Goal: Complete application form: Complete application form

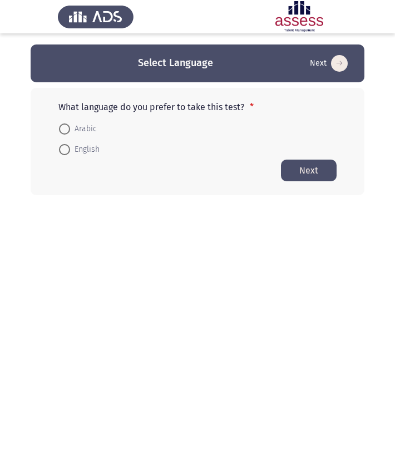
click at [68, 152] on span at bounding box center [64, 149] width 11 height 11
click at [68, 152] on input "English" at bounding box center [64, 149] width 11 height 11
radio input "true"
click at [311, 172] on button "Next" at bounding box center [309, 170] width 56 height 22
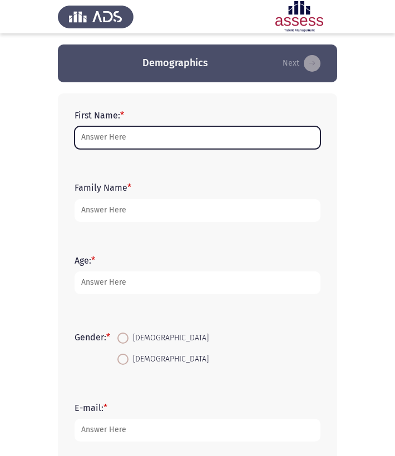
click at [130, 138] on input "First Name: *" at bounding box center [198, 137] width 246 height 23
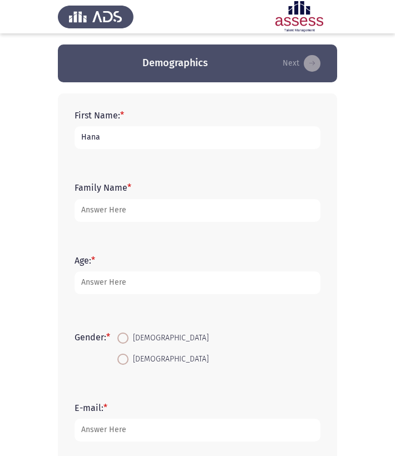
type input "Hana"
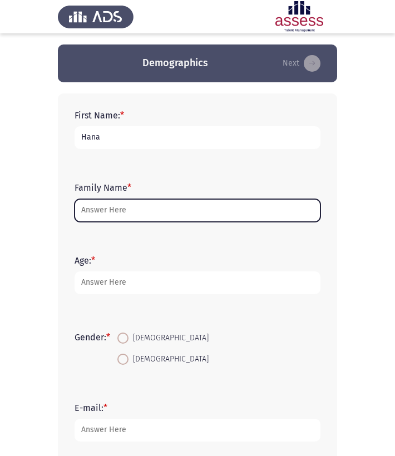
click at [130, 219] on input "Family Name *" at bounding box center [198, 210] width 246 height 23
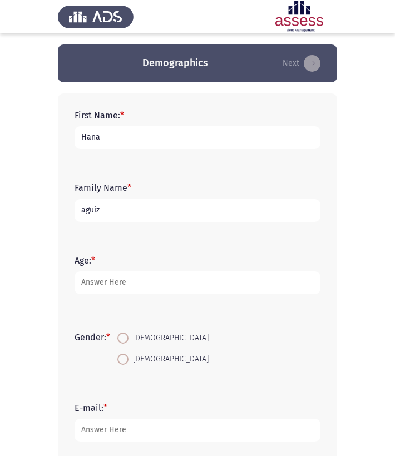
click at [86, 212] on input "aguiz" at bounding box center [198, 210] width 246 height 23
type input "Aguiz"
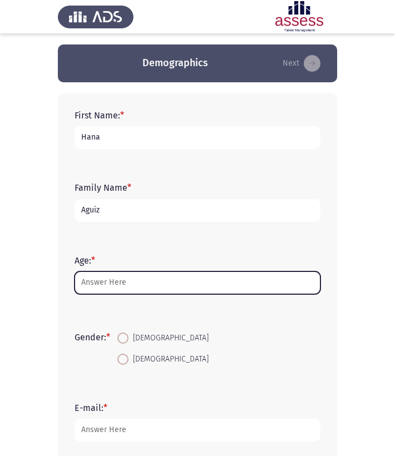
click at [99, 287] on input "Age: *" at bounding box center [198, 282] width 246 height 23
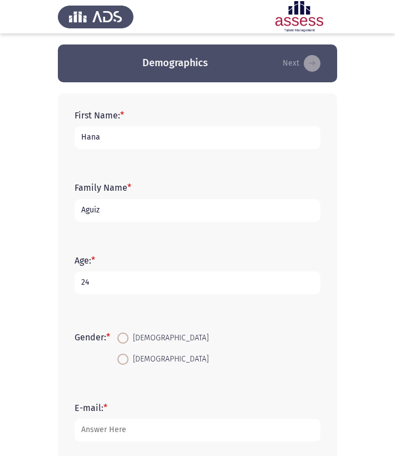
type input "24"
click at [124, 359] on span at bounding box center [122, 359] width 11 height 11
click at [124, 359] on input "Female" at bounding box center [122, 359] width 11 height 11
radio input "true"
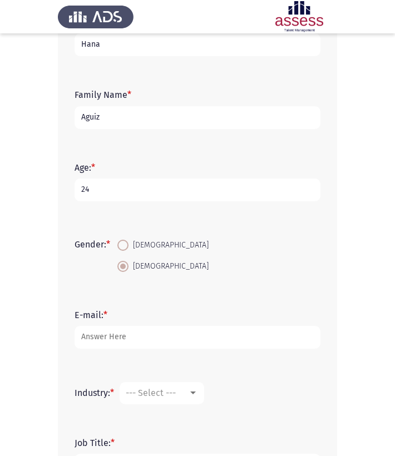
scroll to position [94, 0]
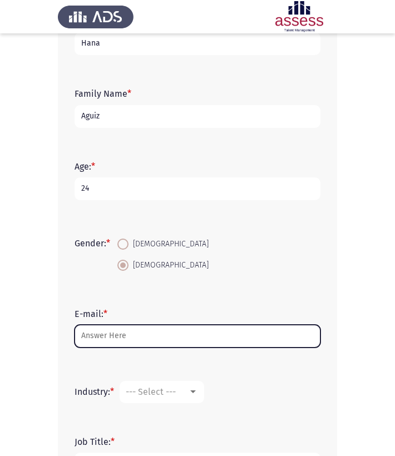
click at [116, 336] on input "E-mail: *" at bounding box center [198, 336] width 246 height 23
type input "g"
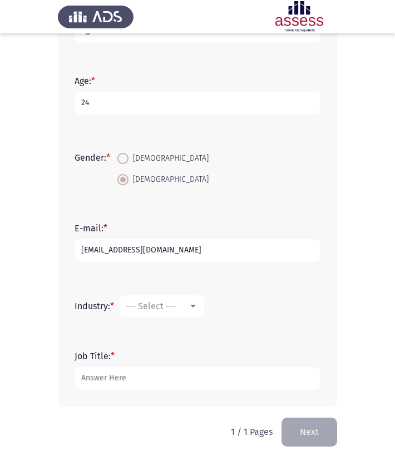
scroll to position [180, 0]
type input "hanaaguiz2001@hotmail.com"
click at [180, 305] on div "--- Select ---" at bounding box center [157, 305] width 62 height 11
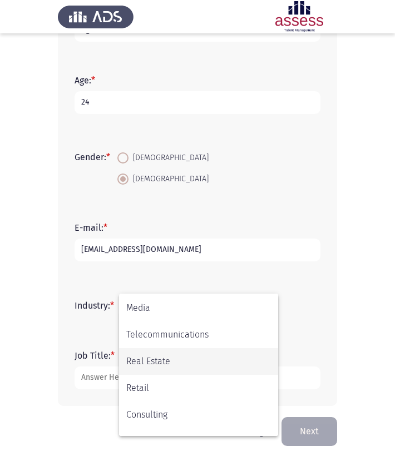
scroll to position [320, 0]
click at [176, 367] on span "Real Estate" at bounding box center [198, 360] width 145 height 27
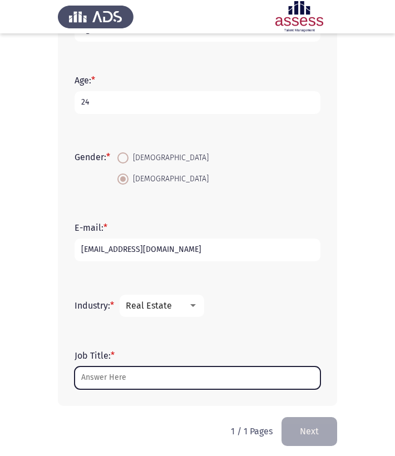
click at [100, 379] on input "Job Title: *" at bounding box center [198, 377] width 246 height 23
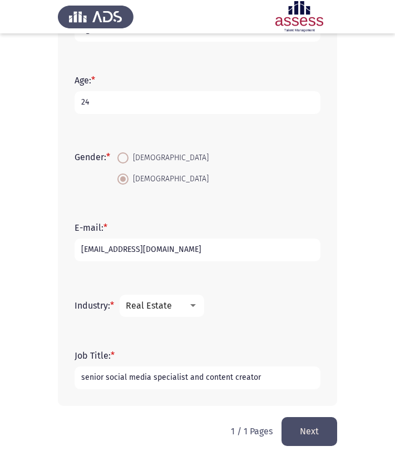
type input "senior social media specialist and content creator"
click at [318, 432] on button "Next" at bounding box center [309, 431] width 56 height 28
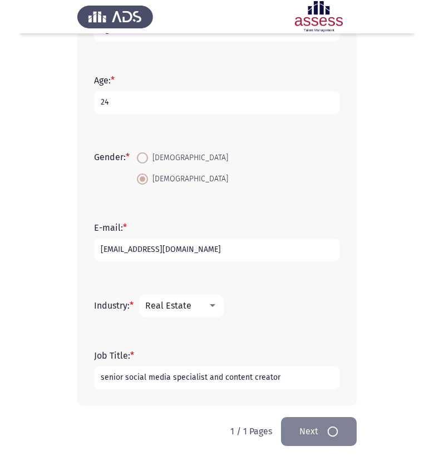
scroll to position [0, 0]
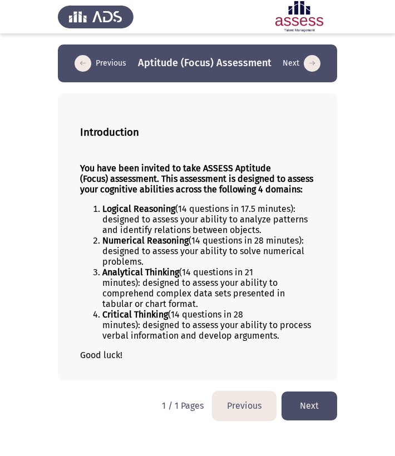
click at [304, 412] on button "Next" at bounding box center [309, 405] width 56 height 28
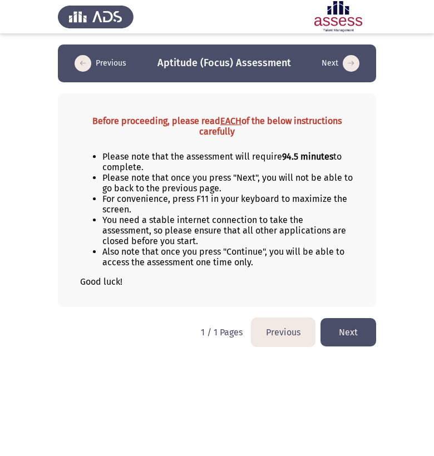
click at [353, 332] on button "Next" at bounding box center [348, 332] width 56 height 28
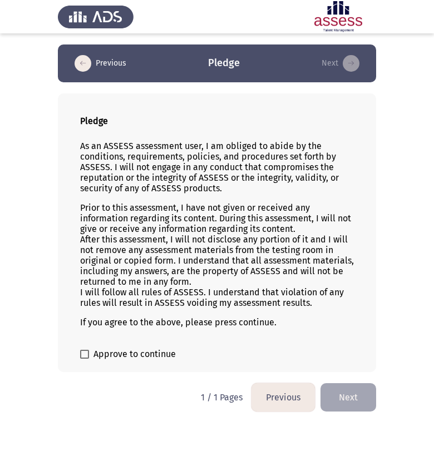
click at [87, 354] on span at bounding box center [84, 354] width 9 height 9
click at [85, 359] on input "Approve to continue" at bounding box center [84, 359] width 1 height 1
checkbox input "true"
click at [349, 403] on button "Next" at bounding box center [348, 397] width 56 height 28
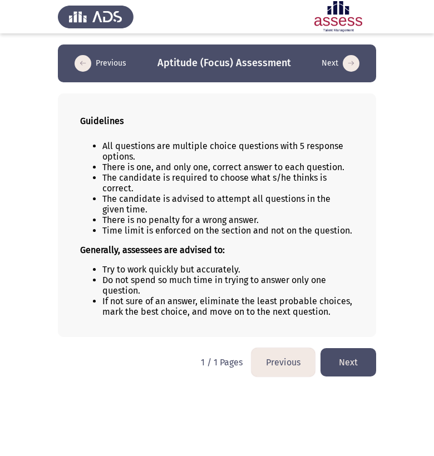
click at [364, 366] on button "Next" at bounding box center [348, 362] width 56 height 28
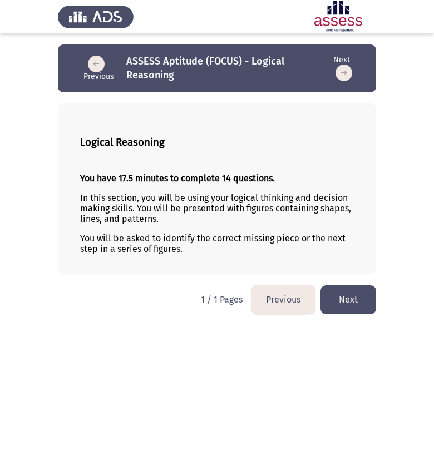
click at [363, 295] on button "Next" at bounding box center [348, 299] width 56 height 28
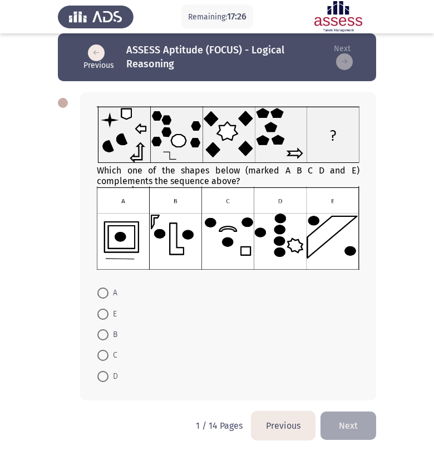
scroll to position [12, 0]
click at [102, 374] on span at bounding box center [102, 376] width 11 height 11
click at [102, 374] on input "D" at bounding box center [102, 376] width 11 height 11
radio input "true"
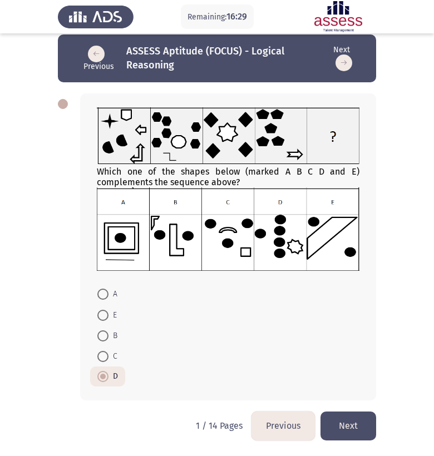
click at [350, 428] on button "Next" at bounding box center [348, 425] width 56 height 28
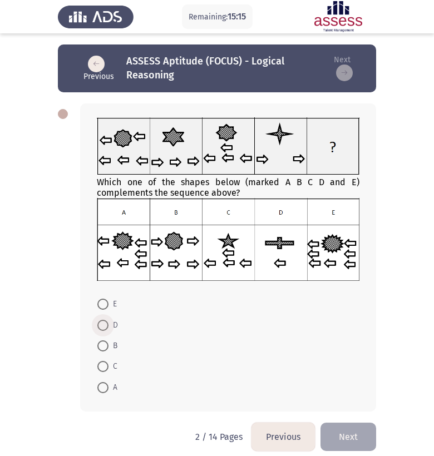
click at [106, 327] on span at bounding box center [102, 325] width 11 height 11
click at [106, 327] on input "D" at bounding box center [102, 325] width 11 height 11
radio input "true"
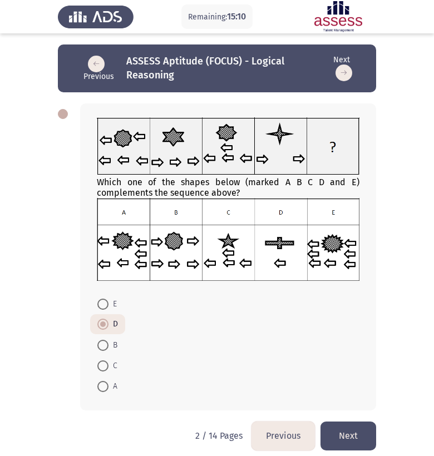
click at [346, 446] on button "Next" at bounding box center [348, 435] width 56 height 28
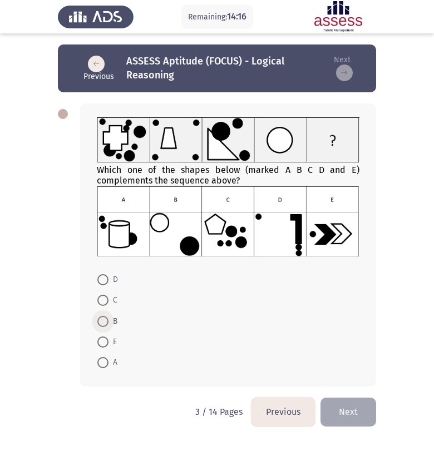
click at [102, 321] on span at bounding box center [102, 321] width 11 height 11
click at [102, 321] on input "B" at bounding box center [102, 321] width 11 height 11
radio input "true"
click at [355, 415] on button "Next" at bounding box center [348, 411] width 56 height 28
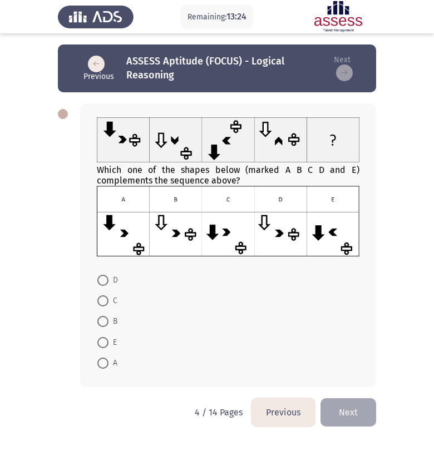
click at [100, 304] on span at bounding box center [102, 300] width 11 height 11
click at [100, 304] on input "C" at bounding box center [102, 300] width 11 height 11
radio input "true"
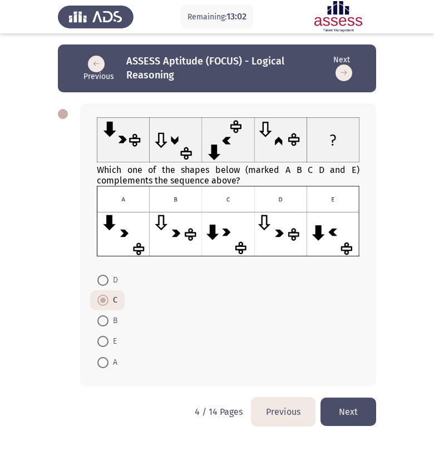
click at [105, 363] on span at bounding box center [102, 362] width 11 height 11
click at [105, 363] on input "A" at bounding box center [102, 362] width 11 height 11
radio input "true"
click at [346, 415] on button "Next" at bounding box center [348, 412] width 56 height 28
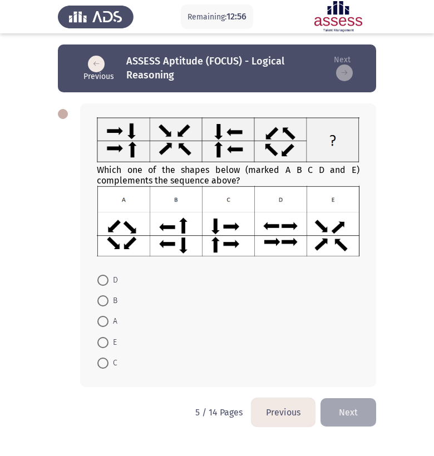
click at [299, 414] on button "Previous" at bounding box center [282, 412] width 63 height 28
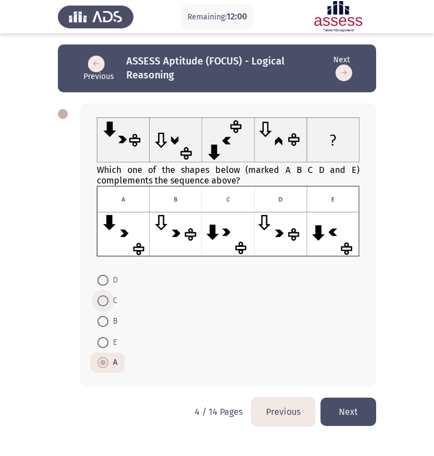
click at [107, 300] on span at bounding box center [102, 300] width 11 height 11
click at [107, 300] on input "C" at bounding box center [102, 300] width 11 height 11
radio input "true"
click at [356, 412] on button "Next" at bounding box center [348, 412] width 56 height 28
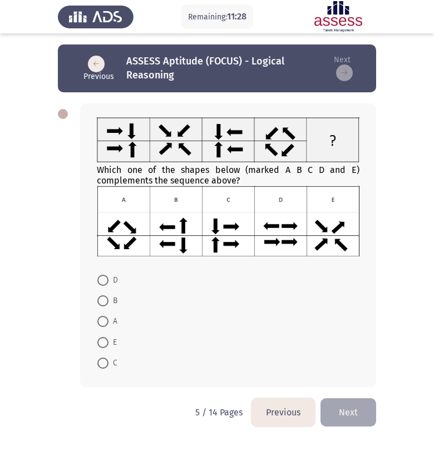
click at [104, 344] on span at bounding box center [102, 342] width 11 height 11
click at [104, 344] on input "E" at bounding box center [102, 342] width 11 height 11
radio input "true"
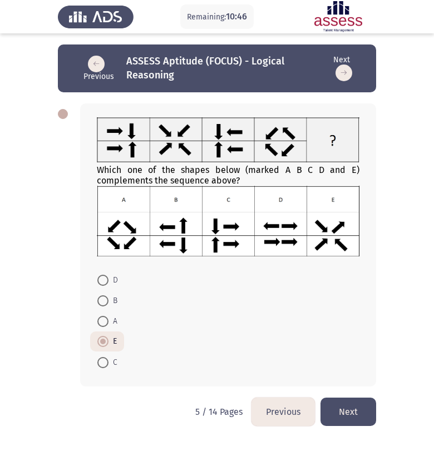
click at [104, 365] on span at bounding box center [102, 362] width 11 height 11
click at [104, 365] on input "C" at bounding box center [102, 362] width 11 height 11
radio input "true"
click at [341, 412] on button "Next" at bounding box center [348, 412] width 56 height 28
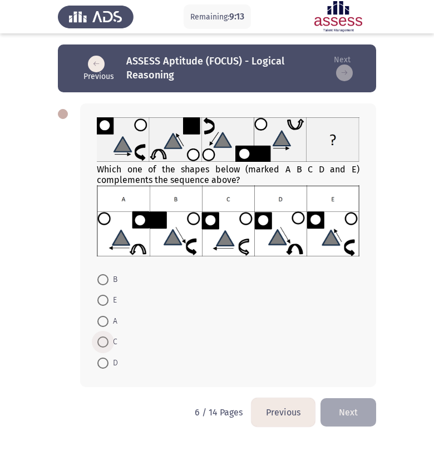
click at [102, 341] on span at bounding box center [102, 341] width 11 height 11
click at [102, 341] on input "C" at bounding box center [102, 341] width 11 height 11
radio input "true"
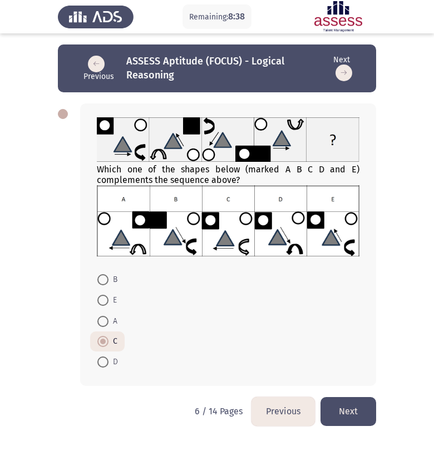
click at [356, 413] on button "Next" at bounding box center [348, 411] width 56 height 28
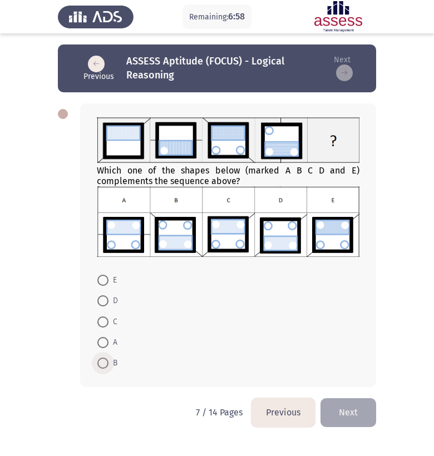
click at [101, 363] on span at bounding box center [102, 363] width 11 height 11
click at [101, 363] on input "B" at bounding box center [102, 363] width 11 height 11
radio input "true"
click at [102, 302] on span at bounding box center [102, 300] width 11 height 11
click at [102, 302] on input "D" at bounding box center [102, 300] width 11 height 11
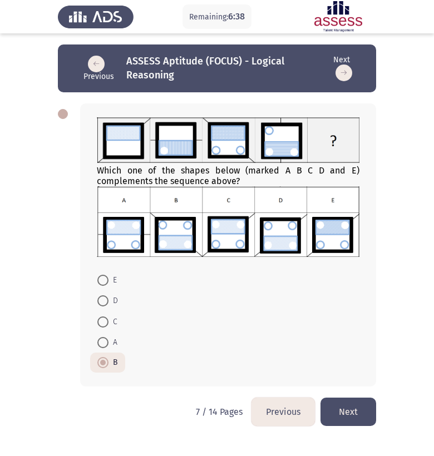
radio input "true"
click at [354, 396] on div "Which one of the shapes below (marked A B C D and E) complements the sequence a…" at bounding box center [217, 244] width 318 height 305
click at [354, 409] on button "Next" at bounding box center [348, 412] width 56 height 28
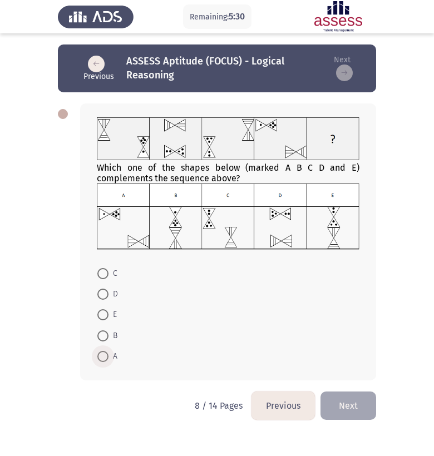
click at [105, 360] on span at bounding box center [102, 356] width 11 height 11
click at [105, 360] on input "A" at bounding box center [102, 356] width 11 height 11
radio input "true"
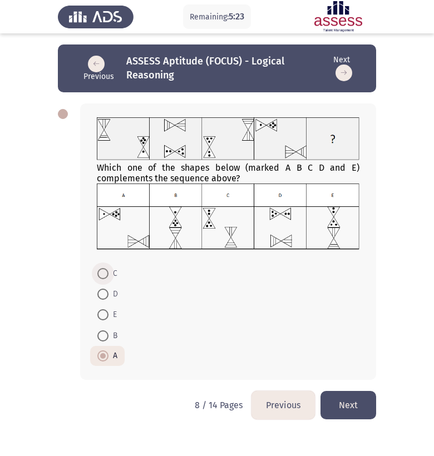
click at [103, 277] on span at bounding box center [102, 273] width 11 height 11
click at [103, 277] on input "C" at bounding box center [102, 273] width 11 height 11
radio input "true"
click at [347, 398] on button "Next" at bounding box center [348, 405] width 56 height 28
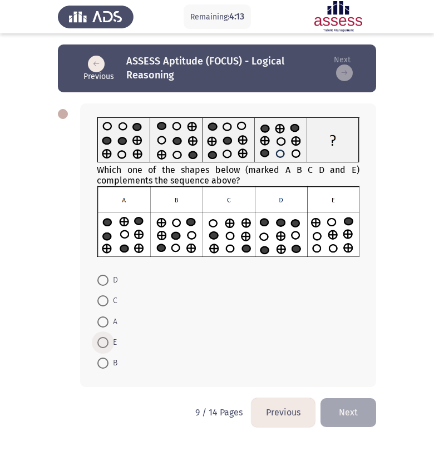
click at [104, 346] on span at bounding box center [102, 342] width 11 height 11
click at [104, 346] on input "E" at bounding box center [102, 342] width 11 height 11
radio input "true"
click at [349, 408] on button "Next" at bounding box center [348, 412] width 56 height 28
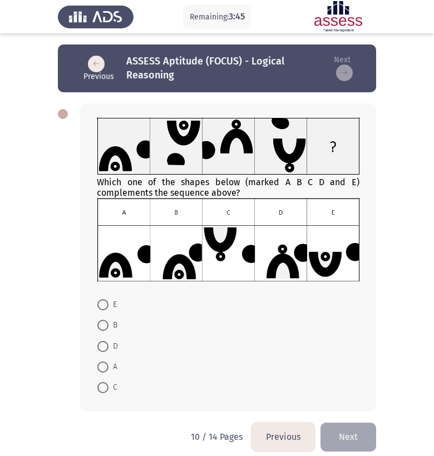
click at [107, 364] on span at bounding box center [102, 366] width 11 height 11
click at [107, 364] on input "A" at bounding box center [102, 366] width 11 height 11
radio input "true"
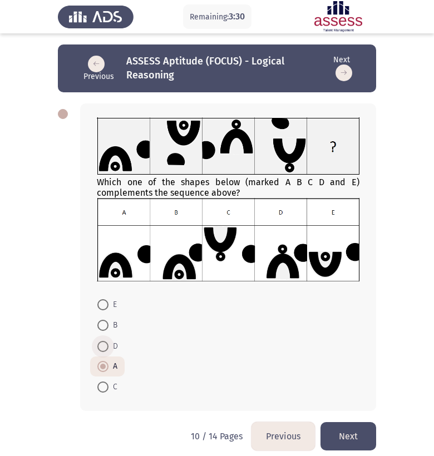
click at [102, 345] on span at bounding box center [102, 346] width 11 height 11
click at [102, 345] on input "D" at bounding box center [102, 346] width 11 height 11
radio input "true"
click at [366, 441] on button "Next" at bounding box center [348, 436] width 56 height 28
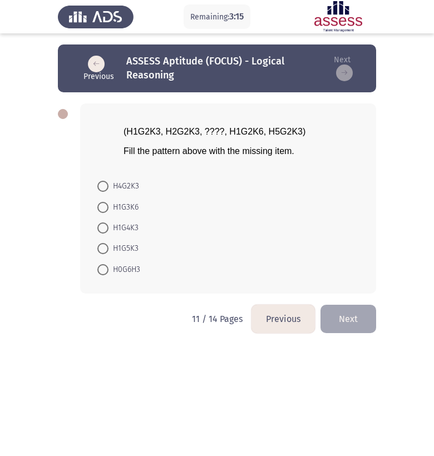
drag, startPoint x: 129, startPoint y: 131, endPoint x: 224, endPoint y: 130, distance: 95.1
click at [224, 130] on span "(H1G2K3, H2G2K3, ????, H1G2K6, H5G2K3)" at bounding box center [214, 131] width 182 height 9
click at [105, 247] on span at bounding box center [102, 248] width 11 height 11
click at [105, 247] on input "H1G5K3" at bounding box center [102, 248] width 11 height 11
radio input "true"
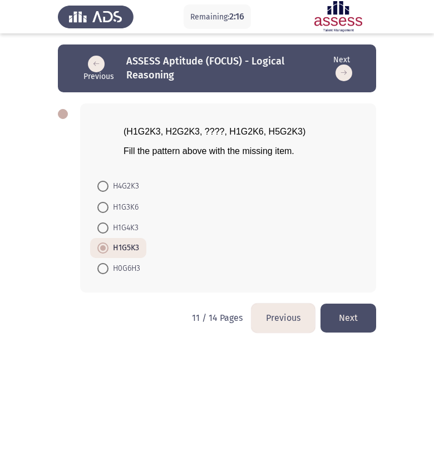
click at [350, 319] on button "Next" at bounding box center [348, 318] width 56 height 28
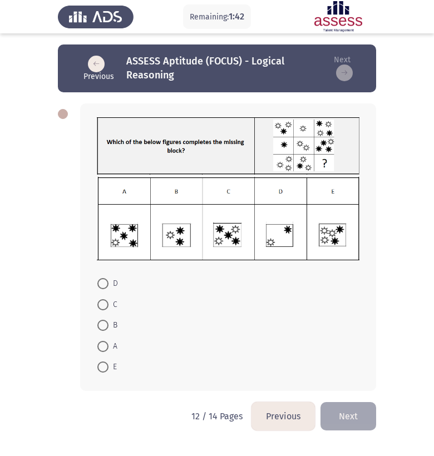
click at [104, 328] on span at bounding box center [102, 325] width 11 height 11
click at [104, 328] on input "B" at bounding box center [102, 325] width 11 height 11
radio input "true"
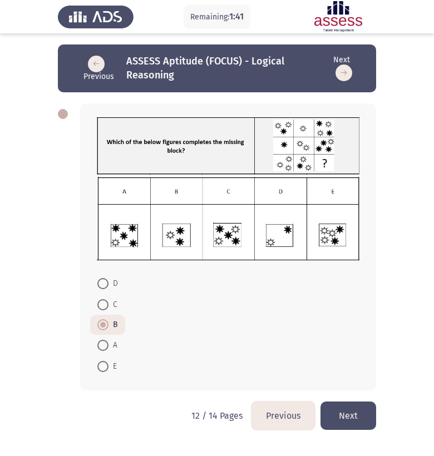
click at [350, 419] on button "Next" at bounding box center [348, 415] width 56 height 28
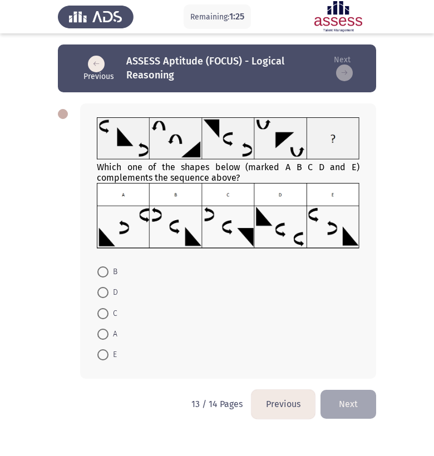
click at [103, 332] on span at bounding box center [102, 334] width 11 height 11
click at [103, 332] on input "A" at bounding box center [102, 334] width 11 height 11
radio input "true"
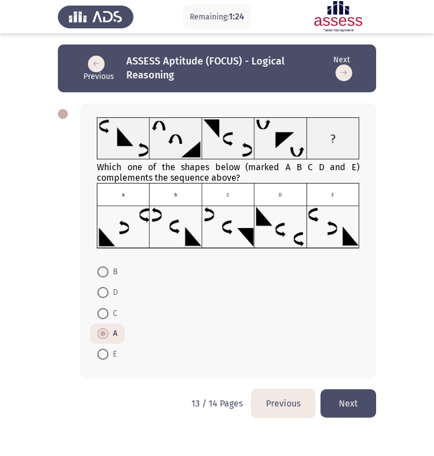
click at [355, 403] on button "Next" at bounding box center [348, 403] width 56 height 28
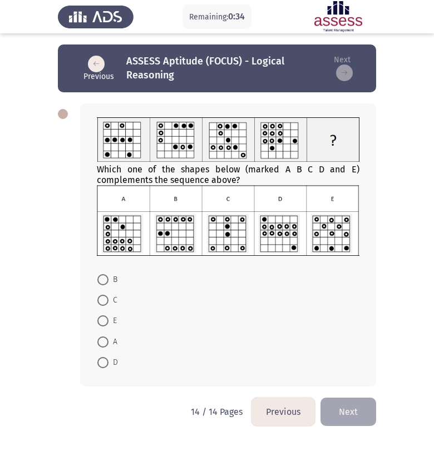
click at [102, 276] on span at bounding box center [102, 279] width 11 height 11
click at [102, 276] on input "B" at bounding box center [102, 279] width 11 height 11
radio input "true"
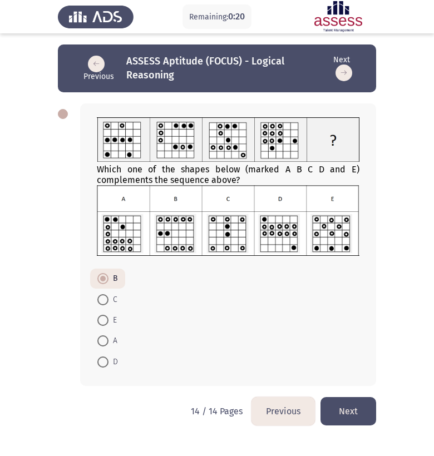
click at [102, 357] on span at bounding box center [102, 361] width 11 height 11
click at [102, 357] on input "D" at bounding box center [102, 361] width 11 height 11
radio input "true"
drag, startPoint x: 5, startPoint y: 242, endPoint x: 355, endPoint y: 411, distance: 388.7
click at [355, 411] on button "Next" at bounding box center [348, 411] width 56 height 28
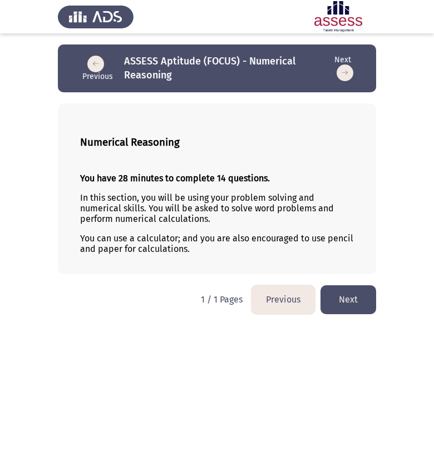
click at [349, 300] on button "Next" at bounding box center [348, 299] width 56 height 28
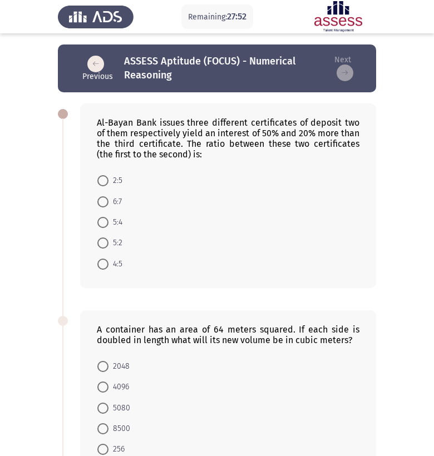
drag, startPoint x: 355, startPoint y: 411, endPoint x: 187, endPoint y: 143, distance: 316.5
click at [187, 143] on div "Al-Bayan Bank issues three different certificates of deposit two of them respec…" at bounding box center [228, 138] width 262 height 42
drag, startPoint x: 187, startPoint y: 143, endPoint x: 167, endPoint y: 126, distance: 26.4
click at [167, 126] on div "Al-Bayan Bank issues three different certificates of deposit two of them respec…" at bounding box center [228, 138] width 262 height 42
click at [245, 192] on form "2:5 6:7 5:4 5:2 4:5" at bounding box center [228, 222] width 262 height 104
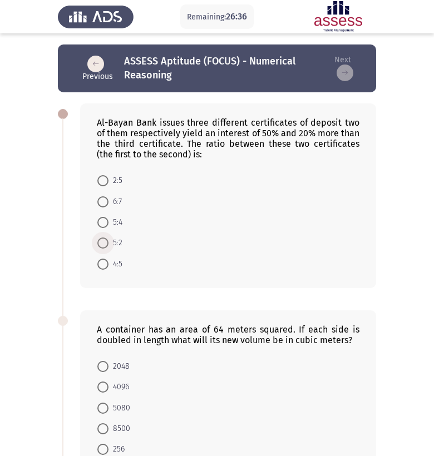
drag, startPoint x: 245, startPoint y: 192, endPoint x: 101, endPoint y: 243, distance: 152.8
click at [101, 243] on span at bounding box center [102, 242] width 11 height 11
click at [101, 243] on input "5:2" at bounding box center [102, 242] width 11 height 11
radio input "true"
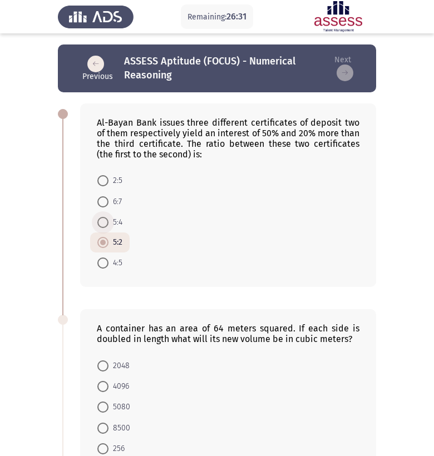
drag, startPoint x: 101, startPoint y: 243, endPoint x: 103, endPoint y: 220, distance: 23.5
click at [103, 220] on span at bounding box center [102, 222] width 11 height 11
click at [103, 220] on input "5:4" at bounding box center [102, 222] width 11 height 11
radio input "true"
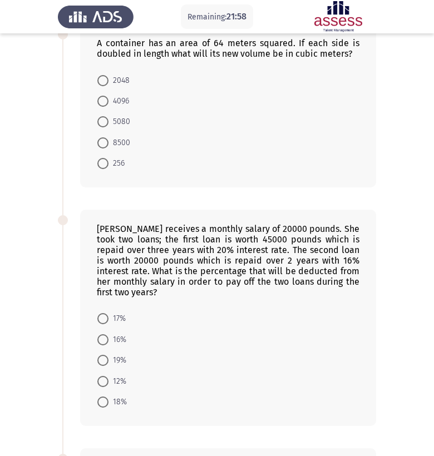
scroll to position [279, 0]
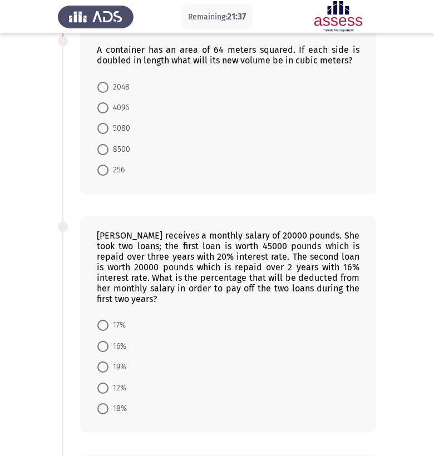
click at [105, 90] on span at bounding box center [102, 87] width 11 height 11
click at [105, 90] on input "2048" at bounding box center [102, 87] width 11 height 11
radio input "true"
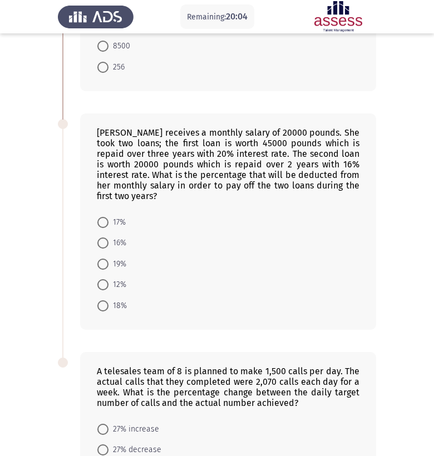
scroll to position [380, 0]
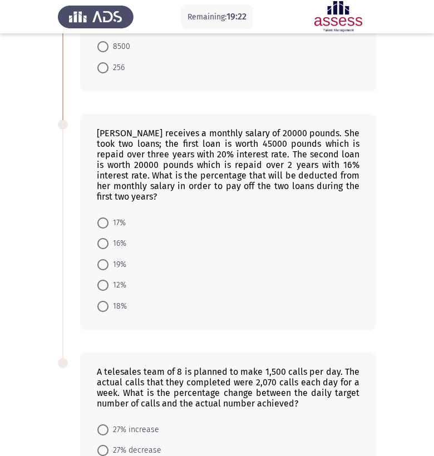
click at [102, 245] on span at bounding box center [102, 243] width 11 height 11
click at [102, 245] on input "16%" at bounding box center [102, 243] width 11 height 11
radio input "true"
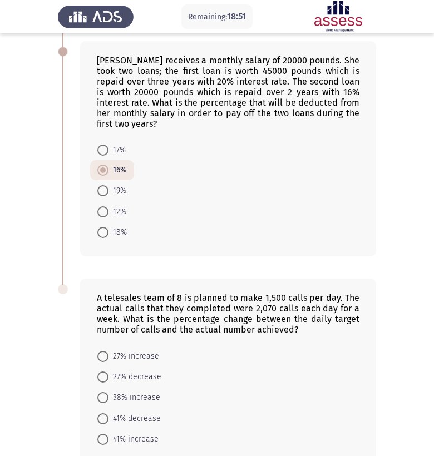
scroll to position [453, 0]
click at [102, 214] on span at bounding box center [102, 211] width 11 height 11
click at [102, 214] on input "12%" at bounding box center [102, 211] width 11 height 11
radio input "true"
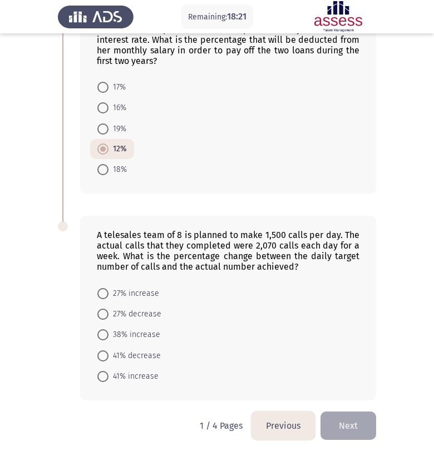
scroll to position [517, 0]
click at [103, 108] on span at bounding box center [102, 107] width 11 height 11
click at [103, 108] on input "16%" at bounding box center [102, 107] width 11 height 11
radio input "true"
drag, startPoint x: 102, startPoint y: 214, endPoint x: 104, endPoint y: 333, distance: 119.6
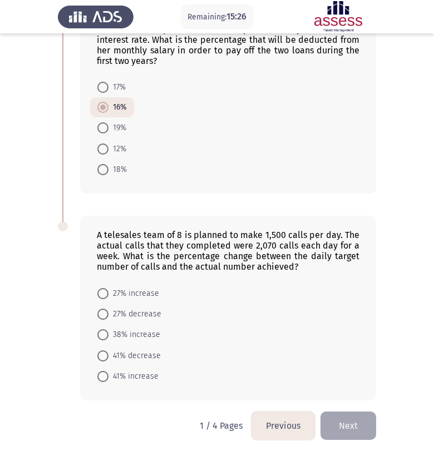
click at [104, 333] on span at bounding box center [102, 334] width 11 height 11
click at [104, 333] on input "38% increase" at bounding box center [102, 334] width 11 height 11
radio input "true"
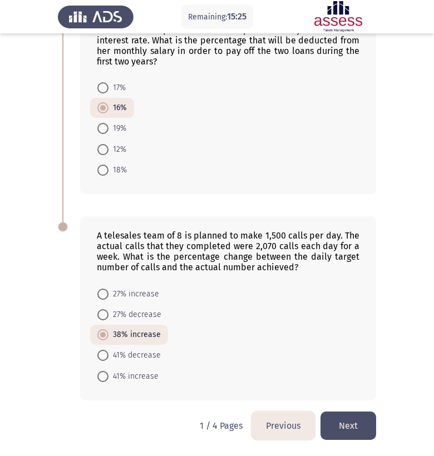
drag, startPoint x: 104, startPoint y: 333, endPoint x: 350, endPoint y: 428, distance: 263.8
click at [350, 428] on button "Next" at bounding box center [348, 425] width 56 height 28
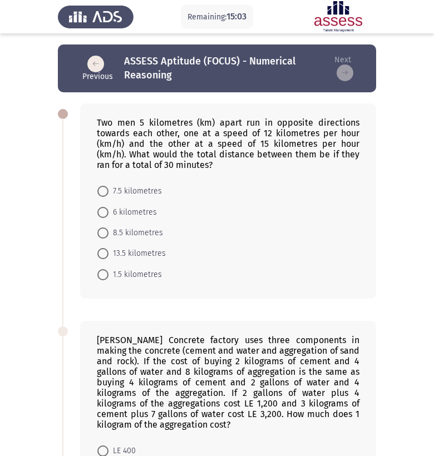
scroll to position [0, 0]
click at [103, 214] on span at bounding box center [102, 212] width 11 height 11
click at [103, 214] on input "6 kilometres" at bounding box center [102, 212] width 11 height 11
radio input "true"
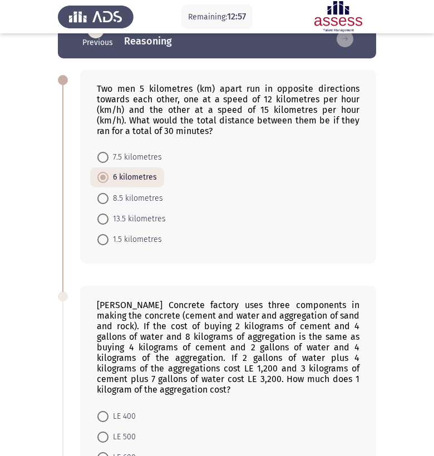
scroll to position [36, 0]
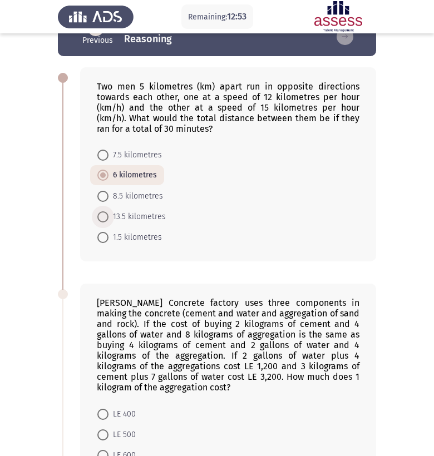
drag, startPoint x: 350, startPoint y: 428, endPoint x: 105, endPoint y: 217, distance: 323.4
click at [105, 217] on span at bounding box center [102, 216] width 11 height 11
click at [105, 217] on input "13.5 kilometres" at bounding box center [102, 216] width 11 height 11
radio input "true"
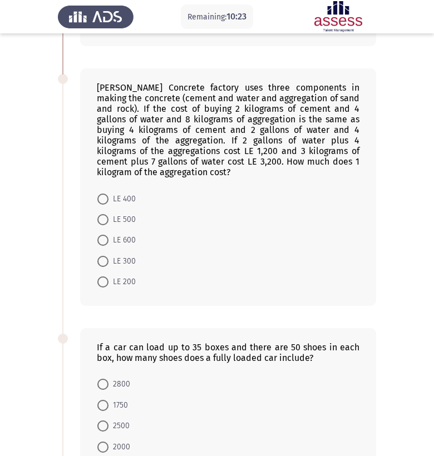
scroll to position [251, 0]
click at [102, 405] on span at bounding box center [102, 405] width 11 height 11
click at [102, 405] on input "1750" at bounding box center [102, 405] width 11 height 11
radio input "true"
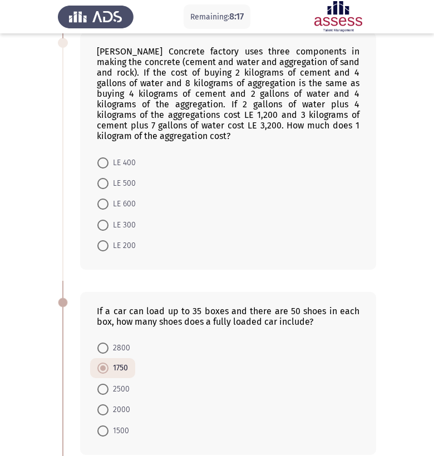
scroll to position [286, 0]
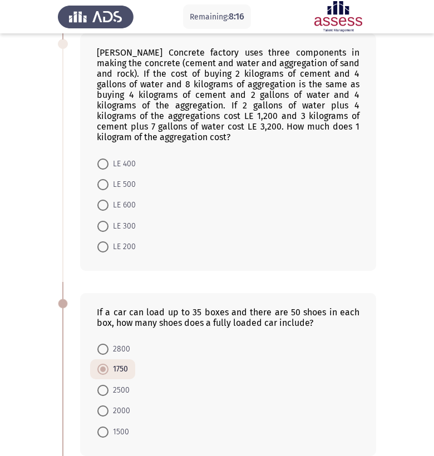
click at [101, 245] on span at bounding box center [102, 246] width 11 height 11
click at [101, 245] on input "LE 200" at bounding box center [102, 246] width 11 height 11
radio input "true"
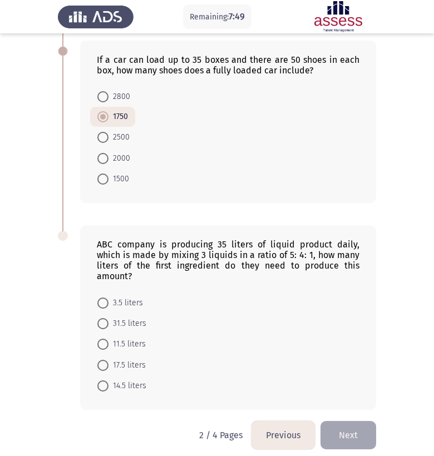
scroll to position [538, 0]
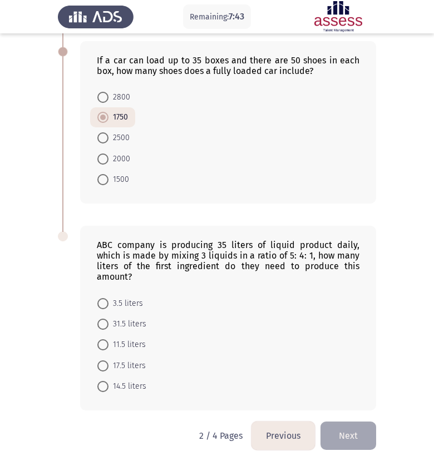
click at [275, 425] on button "Previous" at bounding box center [282, 435] width 63 height 28
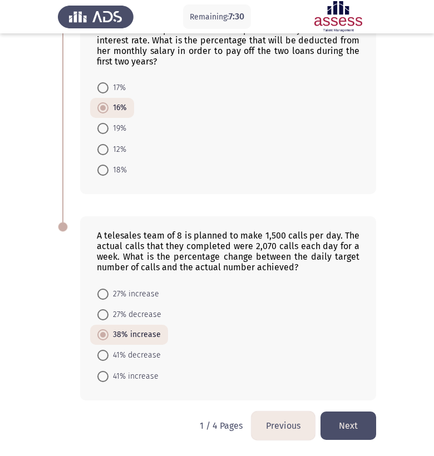
scroll to position [515, 0]
click at [341, 428] on button "Next" at bounding box center [348, 425] width 56 height 28
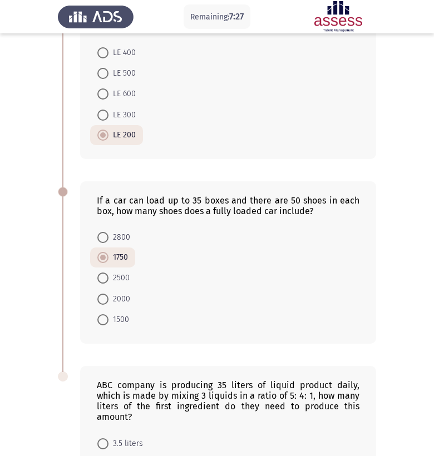
scroll to position [399, 0]
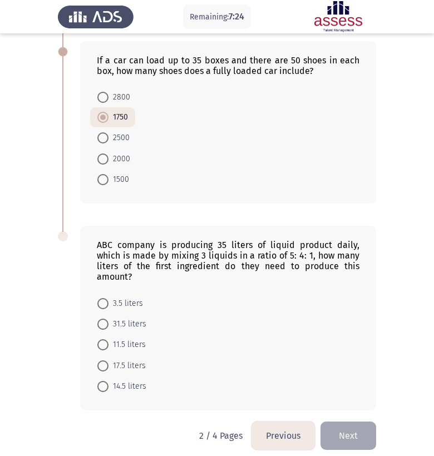
click at [102, 360] on span at bounding box center [102, 365] width 11 height 11
click at [102, 360] on input "17.5 liters" at bounding box center [102, 365] width 11 height 11
radio input "true"
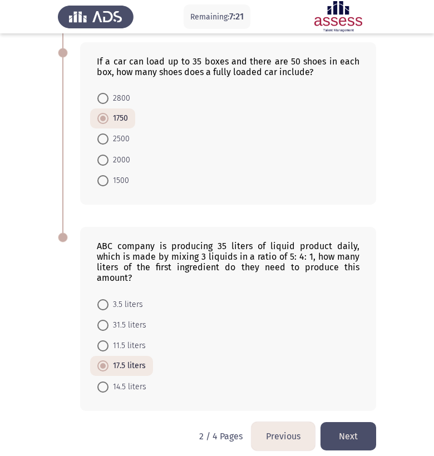
click at [355, 428] on button "Next" at bounding box center [348, 436] width 56 height 28
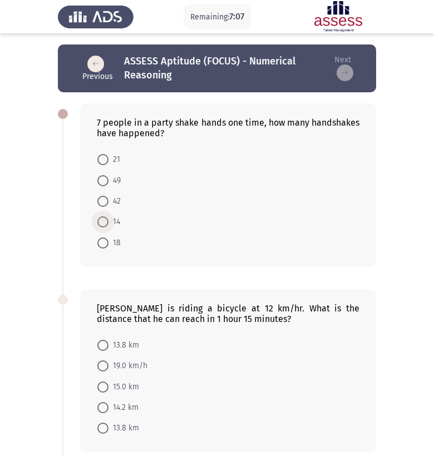
drag, startPoint x: 355, startPoint y: 428, endPoint x: 101, endPoint y: 224, distance: 326.7
click at [101, 224] on span at bounding box center [102, 221] width 11 height 11
click at [101, 224] on input "14" at bounding box center [102, 221] width 11 height 11
radio input "true"
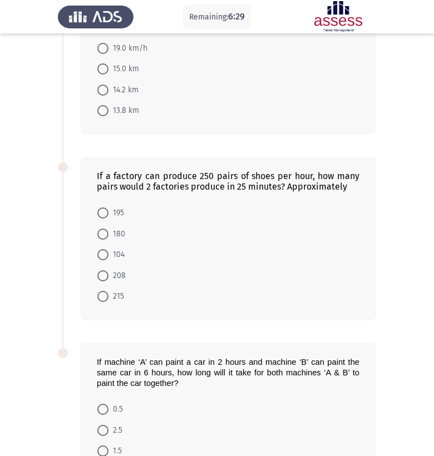
scroll to position [426, 0]
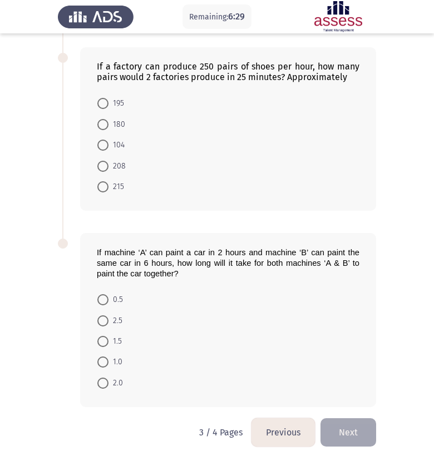
drag, startPoint x: 101, startPoint y: 224, endPoint x: 281, endPoint y: 429, distance: 273.5
click at [281, 429] on button "Previous" at bounding box center [282, 432] width 63 height 28
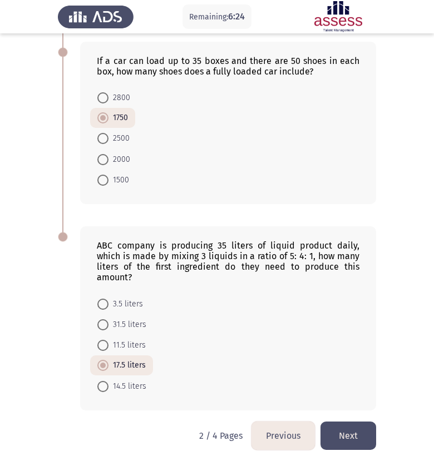
scroll to position [537, 0]
click at [281, 423] on button "Previous" at bounding box center [282, 436] width 63 height 28
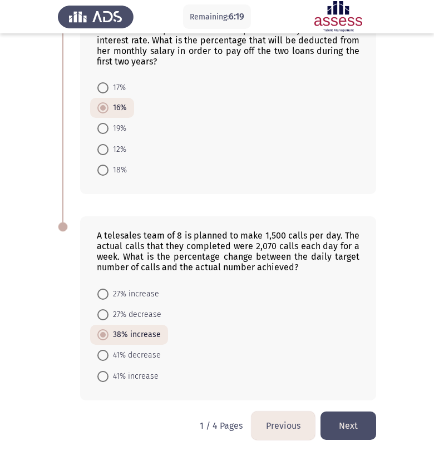
scroll to position [515, 0]
click at [352, 429] on button "Next" at bounding box center [348, 425] width 56 height 28
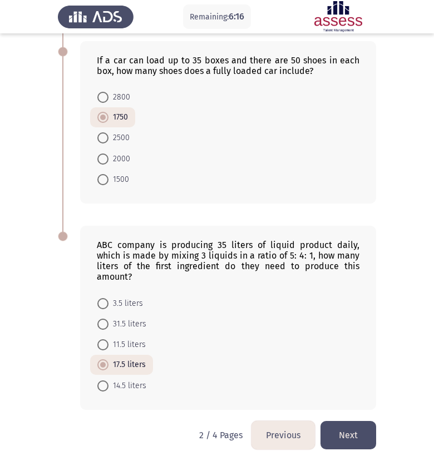
scroll to position [537, 0]
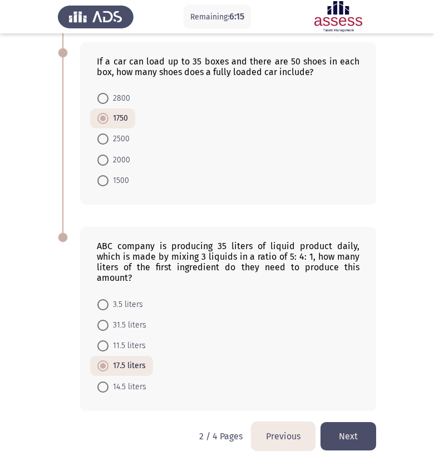
click at [345, 422] on button "Next" at bounding box center [348, 436] width 56 height 28
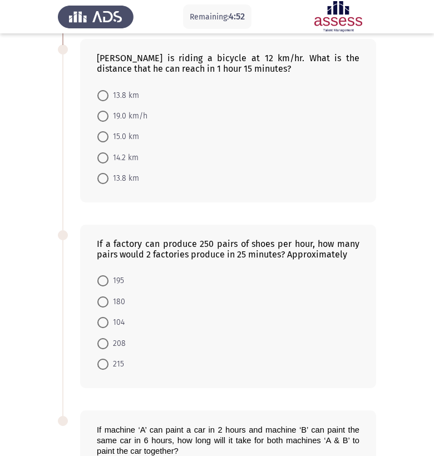
scroll to position [261, 0]
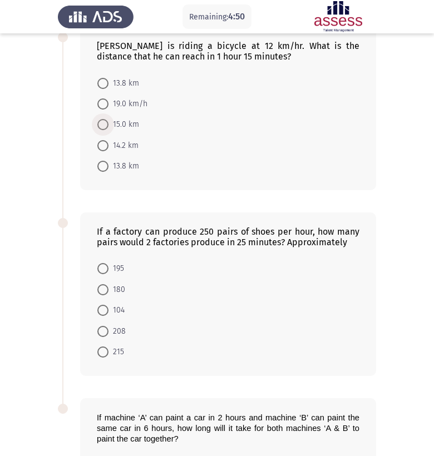
click at [103, 125] on span at bounding box center [102, 124] width 11 height 11
click at [103, 125] on input "15.0 km" at bounding box center [102, 124] width 11 height 11
radio input "true"
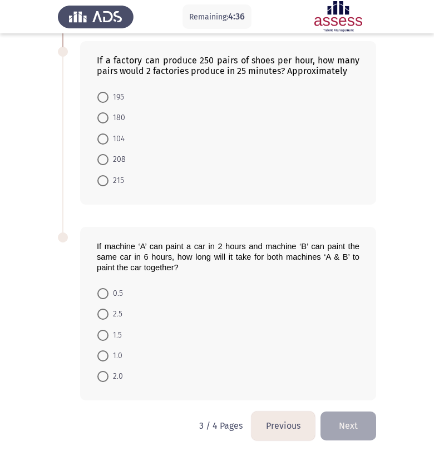
scroll to position [433, 0]
drag, startPoint x: 103, startPoint y: 125, endPoint x: 102, endPoint y: 141, distance: 15.6
click at [102, 141] on span at bounding box center [102, 138] width 11 height 11
click at [102, 141] on input "104" at bounding box center [102, 138] width 11 height 11
radio input "true"
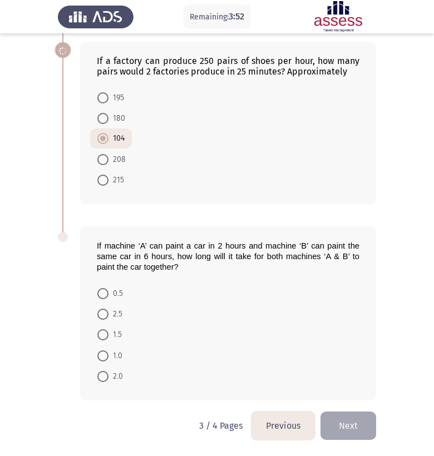
scroll to position [432, 0]
click at [103, 311] on span at bounding box center [102, 314] width 11 height 11
click at [103, 311] on input "2.5" at bounding box center [102, 314] width 11 height 11
radio input "true"
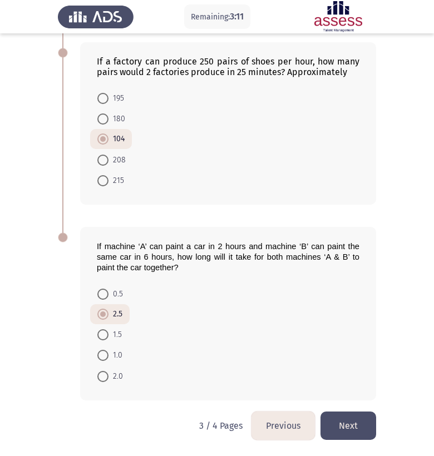
click at [335, 428] on button "Next" at bounding box center [348, 425] width 56 height 28
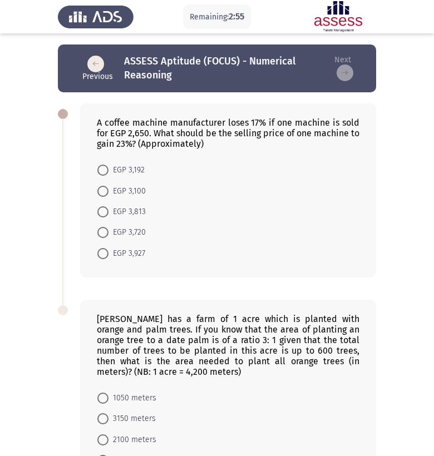
scroll to position [0, 0]
drag, startPoint x: 335, startPoint y: 428, endPoint x: 106, endPoint y: 215, distance: 312.4
click at [106, 215] on span at bounding box center [102, 211] width 11 height 11
click at [106, 215] on input "EGP 3,813" at bounding box center [102, 211] width 11 height 11
radio input "true"
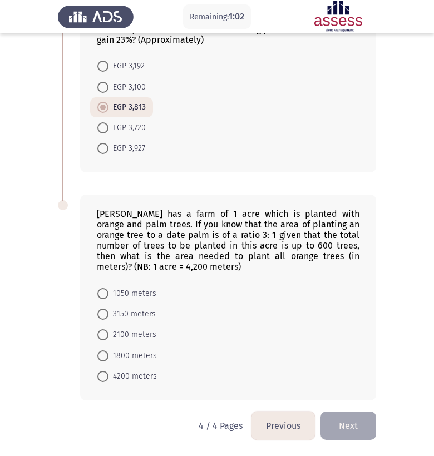
scroll to position [105, 0]
drag, startPoint x: 106, startPoint y: 215, endPoint x: 105, endPoint y: 357, distance: 142.4
click at [105, 357] on span at bounding box center [102, 355] width 11 height 11
click at [105, 357] on input "1800 meters" at bounding box center [102, 355] width 11 height 11
radio input "true"
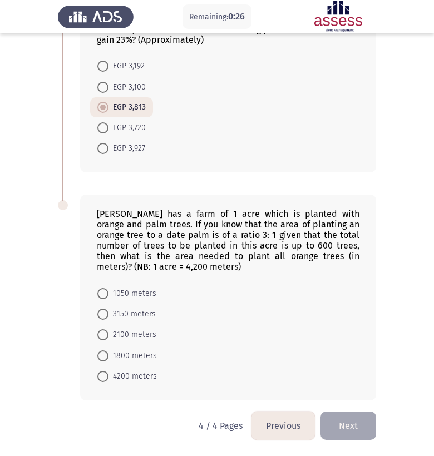
scroll to position [104, 0]
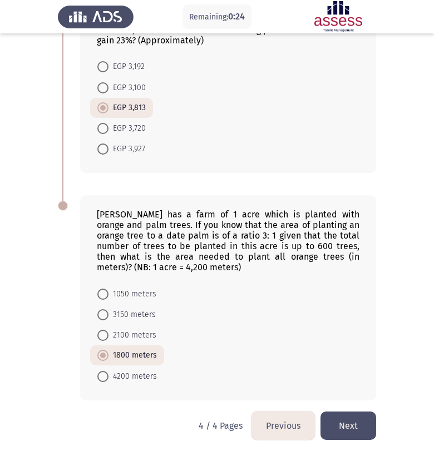
click at [359, 433] on button "Next" at bounding box center [348, 425] width 56 height 28
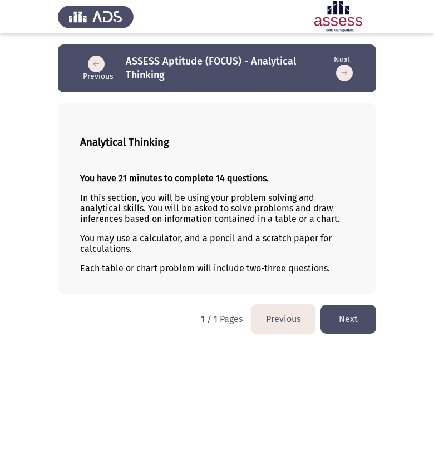
scroll to position [0, 0]
click at [350, 326] on button "Next" at bounding box center [348, 319] width 56 height 28
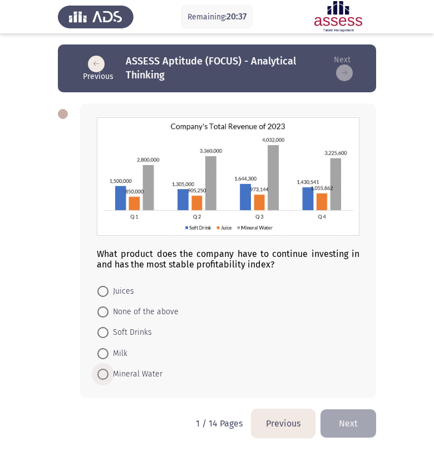
click at [103, 375] on span at bounding box center [102, 374] width 11 height 11
click at [103, 375] on input "Mineral Water" at bounding box center [102, 374] width 11 height 11
radio input "true"
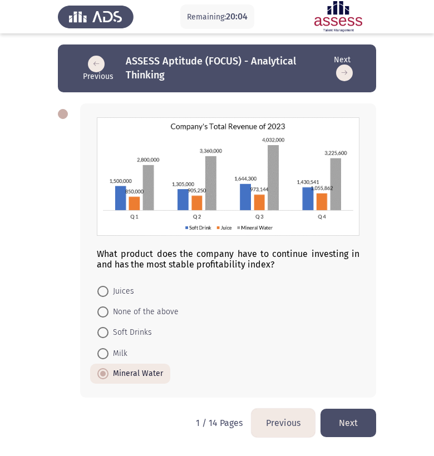
click at [345, 425] on button "Next" at bounding box center [348, 423] width 56 height 28
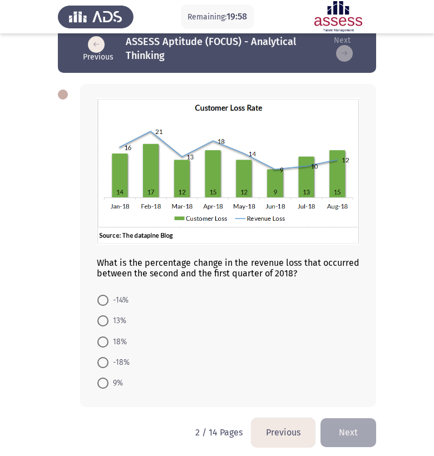
scroll to position [25, 0]
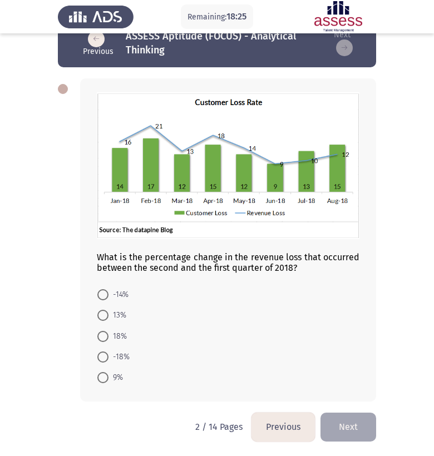
click at [105, 376] on span at bounding box center [102, 377] width 11 height 11
click at [105, 376] on input "9%" at bounding box center [102, 377] width 11 height 11
radio input "true"
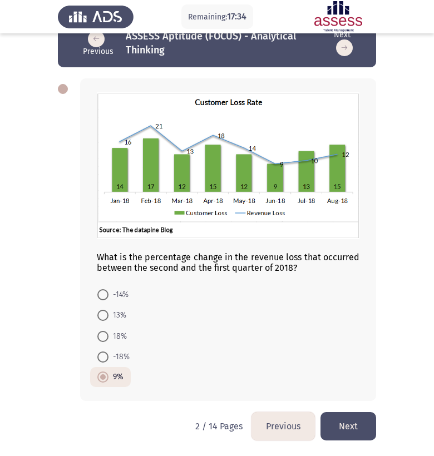
click at [350, 428] on button "Next" at bounding box center [348, 426] width 56 height 28
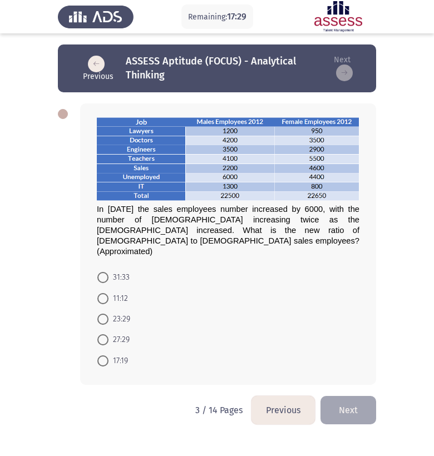
click at [276, 396] on button "Previous" at bounding box center [282, 410] width 63 height 28
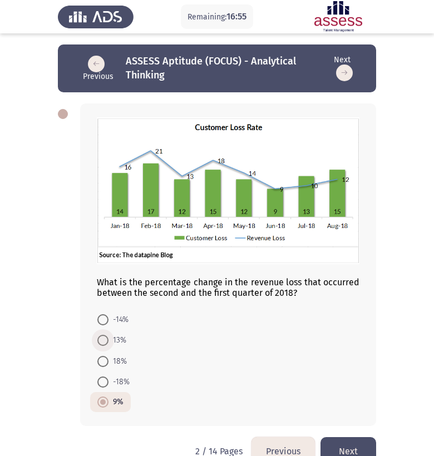
click at [102, 339] on span at bounding box center [102, 340] width 11 height 11
click at [102, 339] on input "13%" at bounding box center [102, 340] width 11 height 11
radio input "true"
click at [354, 447] on button "Next" at bounding box center [348, 451] width 56 height 28
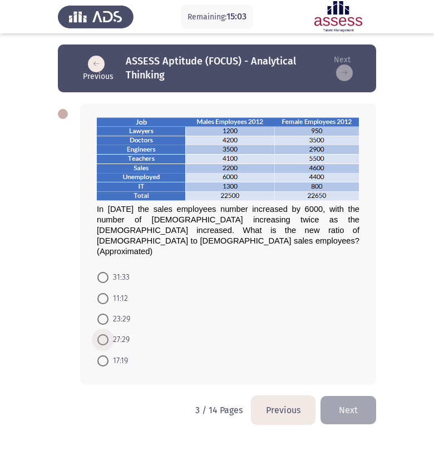
click at [105, 334] on span at bounding box center [102, 339] width 11 height 11
click at [105, 334] on input "27:29" at bounding box center [102, 339] width 11 height 11
radio input "true"
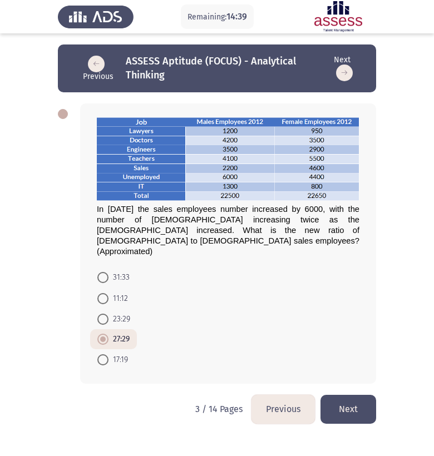
click at [347, 395] on button "Next" at bounding box center [348, 409] width 56 height 28
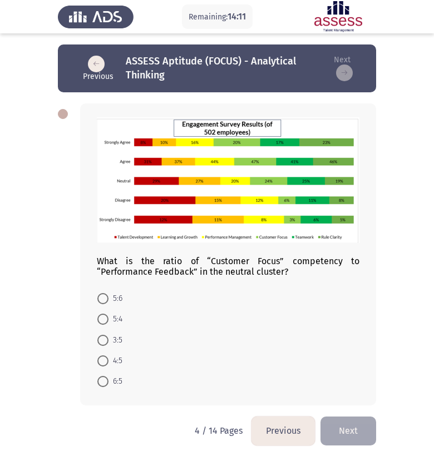
click at [102, 321] on span at bounding box center [102, 319] width 11 height 11
click at [102, 321] on input "5:4" at bounding box center [102, 319] width 11 height 11
radio input "true"
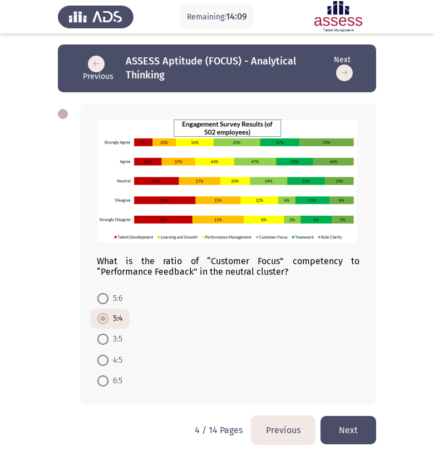
click at [352, 428] on button "Next" at bounding box center [348, 430] width 56 height 28
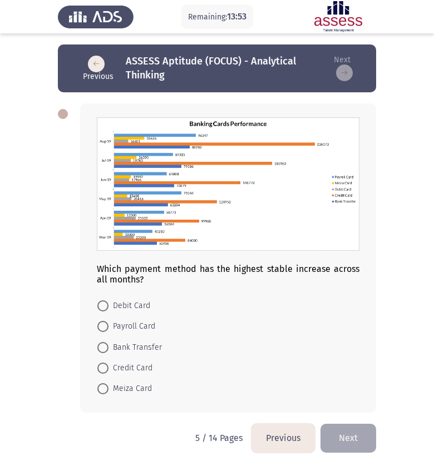
click at [103, 368] on span at bounding box center [102, 368] width 11 height 11
click at [103, 368] on input "Credit Card" at bounding box center [102, 368] width 11 height 11
radio input "true"
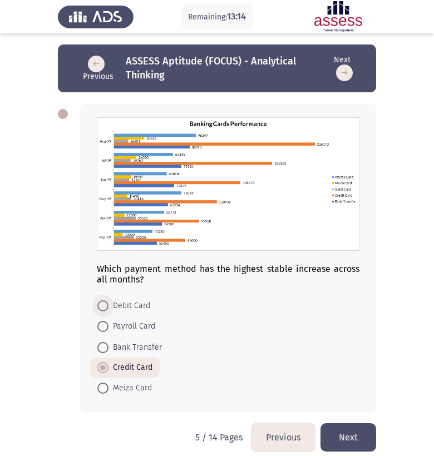
click at [101, 305] on span at bounding box center [102, 305] width 11 height 11
click at [101, 305] on input "Debit Card" at bounding box center [102, 305] width 11 height 11
radio input "true"
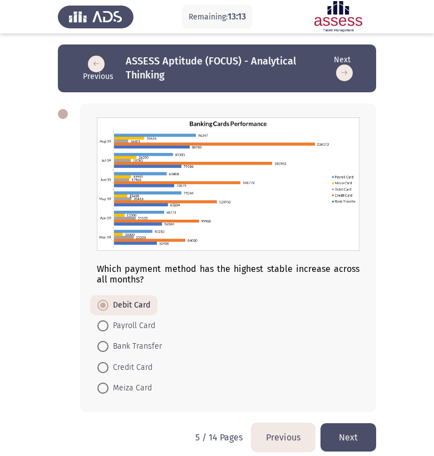
click at [350, 441] on button "Next" at bounding box center [348, 437] width 56 height 28
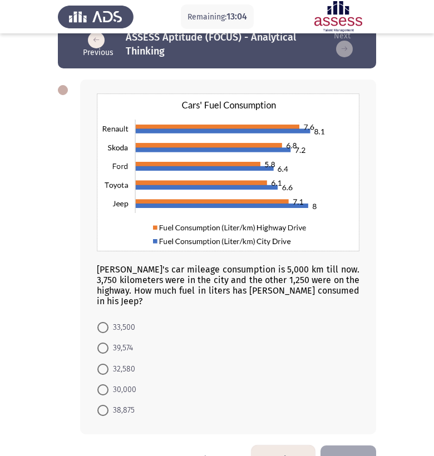
scroll to position [25, 0]
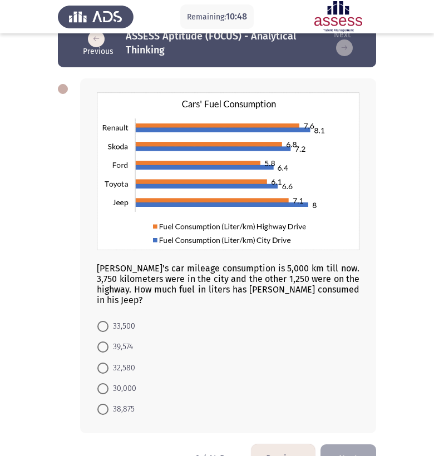
click at [102, 348] on span at bounding box center [102, 346] width 11 height 11
click at [102, 348] on input "39,574" at bounding box center [102, 346] width 11 height 11
radio input "true"
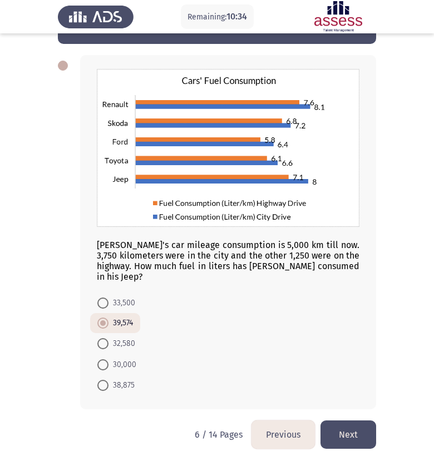
scroll to position [49, 0]
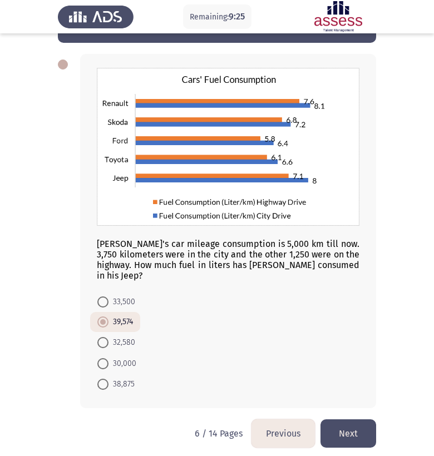
click at [339, 434] on button "Next" at bounding box center [348, 433] width 56 height 28
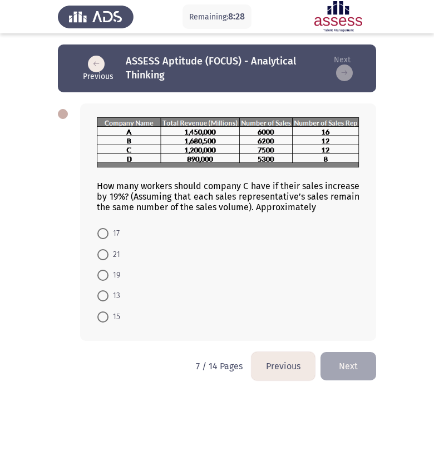
click at [100, 317] on span at bounding box center [102, 316] width 11 height 11
click at [100, 317] on input "15" at bounding box center [102, 316] width 11 height 11
radio input "true"
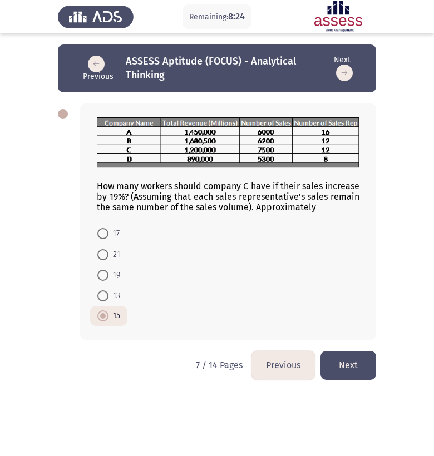
click at [338, 366] on button "Next" at bounding box center [348, 365] width 56 height 28
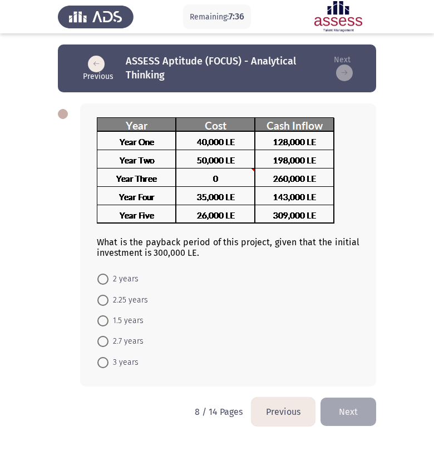
click at [101, 280] on span at bounding box center [102, 279] width 11 height 11
click at [101, 280] on input "2 years" at bounding box center [102, 279] width 11 height 11
radio input "true"
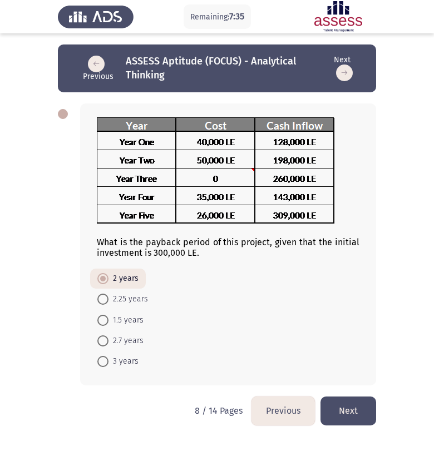
drag, startPoint x: 339, startPoint y: 434, endPoint x: 366, endPoint y: 408, distance: 38.2
click at [366, 408] on button "Next" at bounding box center [348, 410] width 56 height 28
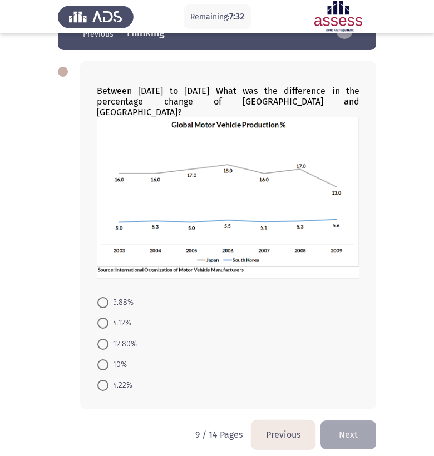
scroll to position [42, 0]
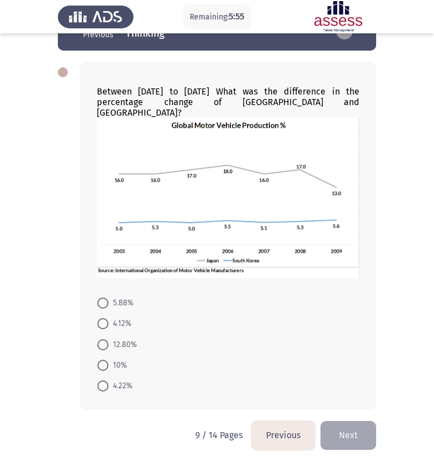
click at [105, 360] on span at bounding box center [102, 365] width 11 height 11
click at [105, 360] on input "10%" at bounding box center [102, 365] width 11 height 11
radio input "true"
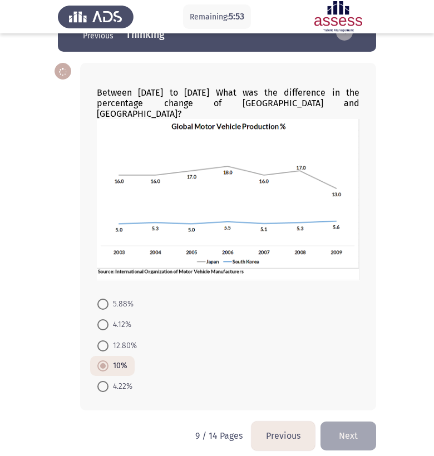
click at [349, 433] on button "Next" at bounding box center [348, 435] width 56 height 28
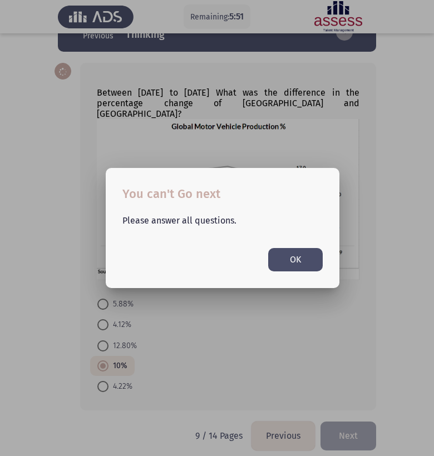
click at [300, 254] on button "OK" at bounding box center [295, 259] width 54 height 23
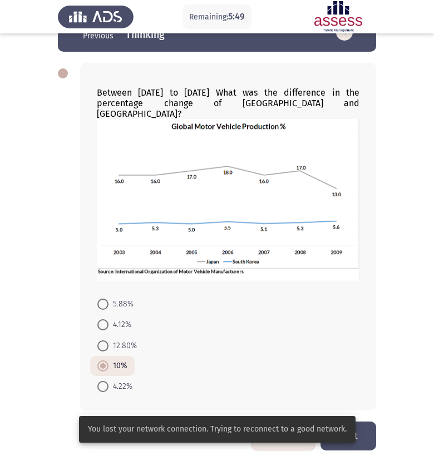
drag, startPoint x: 300, startPoint y: 254, endPoint x: 98, endPoint y: 352, distance: 224.8
click at [98, 360] on span at bounding box center [102, 365] width 11 height 11
click at [98, 360] on input "10%" at bounding box center [102, 365] width 11 height 11
click at [274, 274] on div "Between 2005 to 2006 What was the difference in the percentage change of Japan …" at bounding box center [228, 237] width 296 height 348
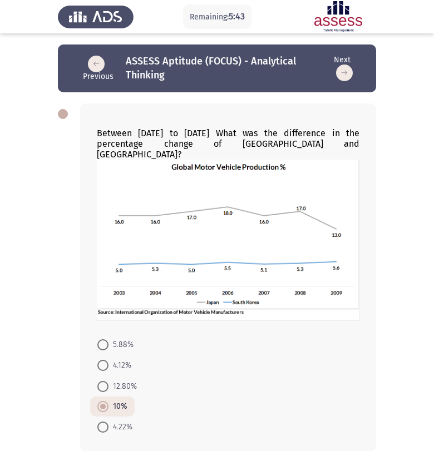
scroll to position [0, 0]
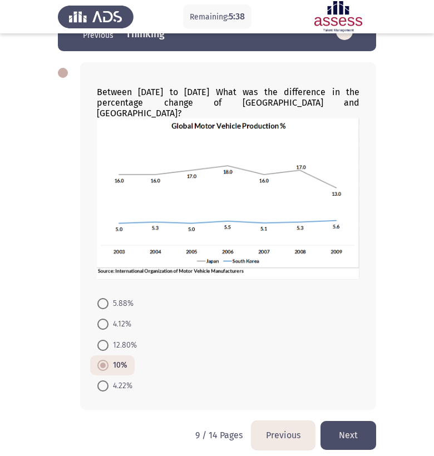
scroll to position [41, 0]
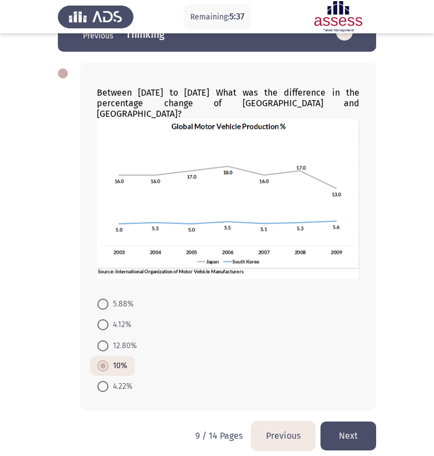
click at [347, 428] on button "Next" at bounding box center [348, 435] width 56 height 28
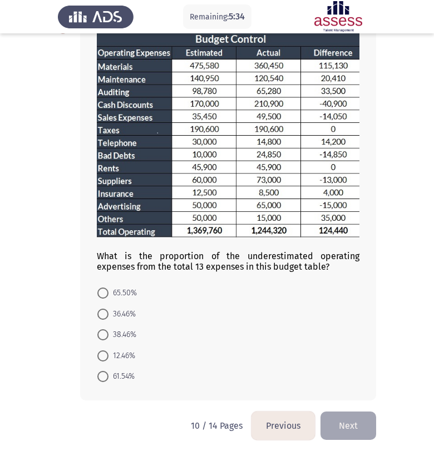
scroll to position [86, 0]
click at [103, 356] on span at bounding box center [102, 355] width 11 height 11
click at [103, 356] on input "12.46%" at bounding box center [102, 355] width 11 height 11
radio input "true"
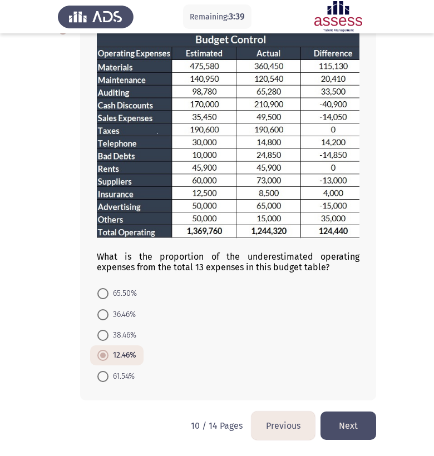
drag, startPoint x: 103, startPoint y: 356, endPoint x: 343, endPoint y: 419, distance: 247.4
click at [343, 419] on button "Next" at bounding box center [348, 425] width 56 height 28
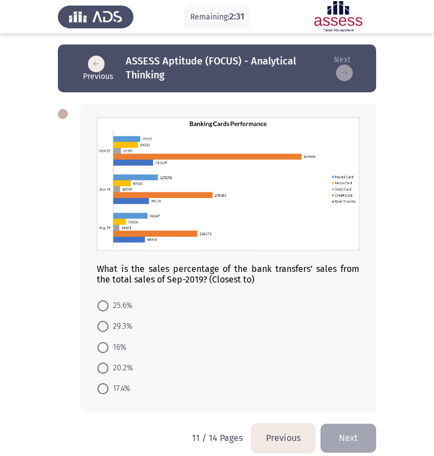
drag, startPoint x: 343, startPoint y: 419, endPoint x: 104, endPoint y: 309, distance: 262.7
click at [104, 309] on span at bounding box center [102, 305] width 11 height 11
click at [104, 309] on input "25.6%" at bounding box center [102, 305] width 11 height 11
radio input "true"
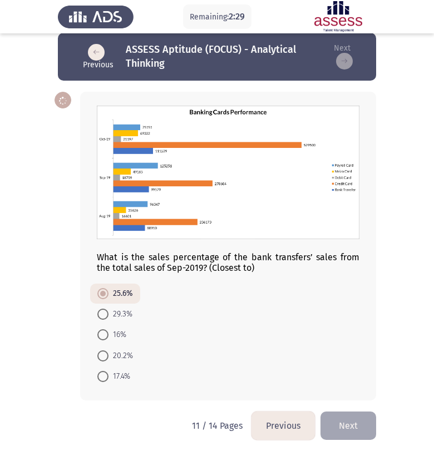
scroll to position [12, 0]
drag, startPoint x: 104, startPoint y: 309, endPoint x: 352, endPoint y: 424, distance: 273.4
click at [352, 424] on button "Next" at bounding box center [348, 425] width 56 height 28
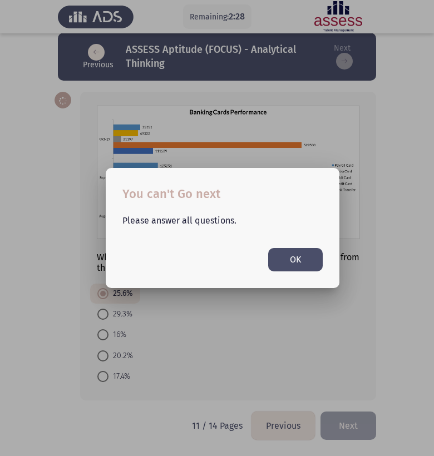
click at [299, 250] on button "OK" at bounding box center [295, 259] width 54 height 23
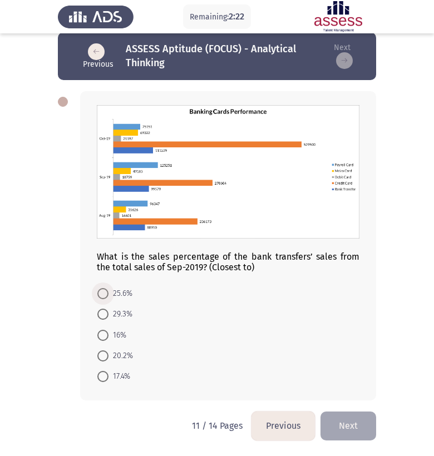
drag, startPoint x: 0, startPoint y: 0, endPoint x: 105, endPoint y: 292, distance: 310.3
click at [105, 292] on span at bounding box center [102, 293] width 11 height 11
click at [105, 292] on input "25.6%" at bounding box center [102, 293] width 11 height 11
radio input "true"
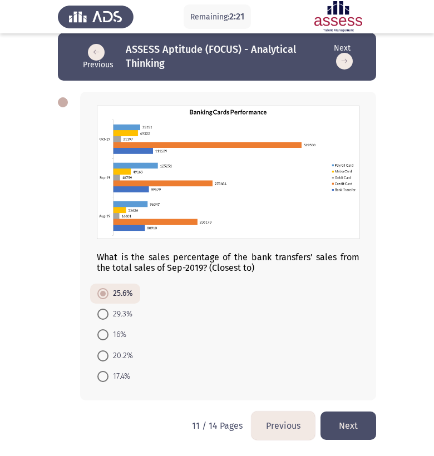
drag, startPoint x: 105, startPoint y: 292, endPoint x: 353, endPoint y: 424, distance: 280.6
click at [353, 424] on button "Next" at bounding box center [348, 425] width 56 height 28
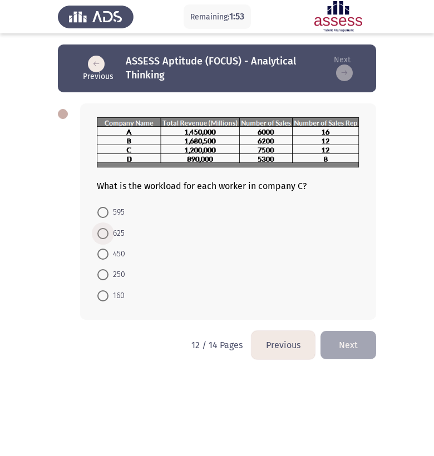
click at [101, 233] on span at bounding box center [102, 233] width 11 height 11
click at [101, 233] on input "625" at bounding box center [102, 233] width 11 height 11
radio input "true"
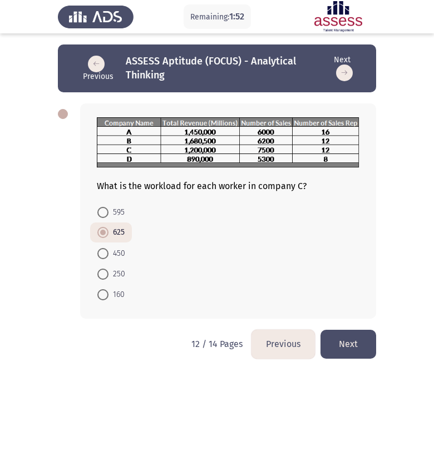
click at [353, 349] on button "Next" at bounding box center [348, 344] width 56 height 28
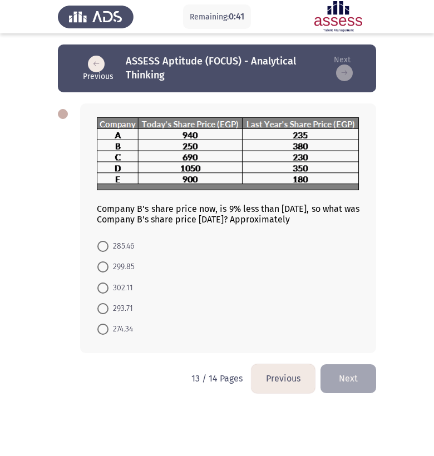
click at [313, 147] on img at bounding box center [228, 153] width 262 height 73
click at [103, 266] on span at bounding box center [102, 266] width 11 height 11
click at [103, 266] on input "299.85" at bounding box center [102, 266] width 11 height 11
radio input "true"
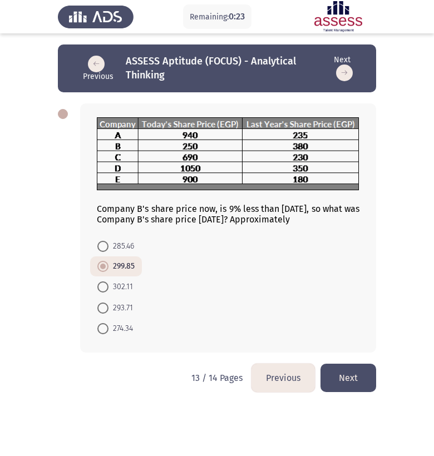
click at [329, 383] on button "Next" at bounding box center [348, 378] width 56 height 28
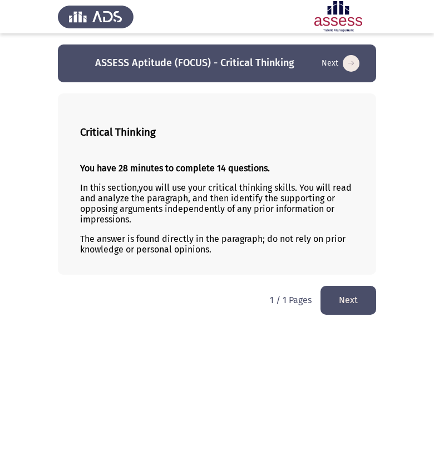
click at [360, 300] on button "Next" at bounding box center [348, 300] width 56 height 28
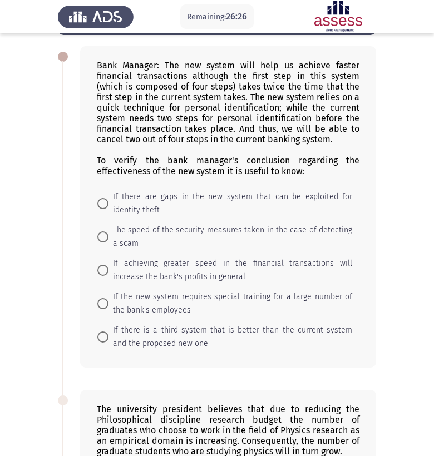
scroll to position [58, 0]
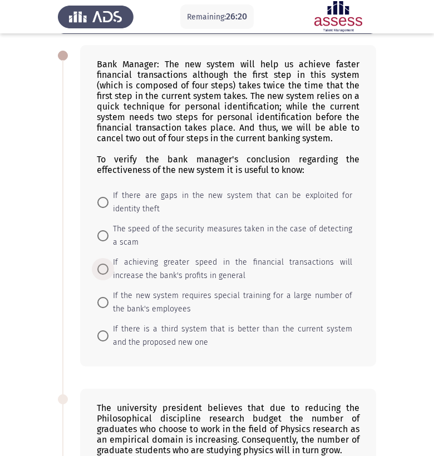
click at [104, 271] on span at bounding box center [102, 269] width 11 height 11
click at [104, 271] on input "If achieving greater speed in the financial transactions will increase the bank…" at bounding box center [102, 269] width 11 height 11
radio input "true"
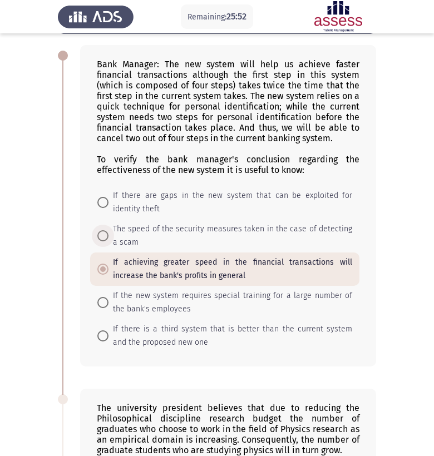
click at [105, 237] on span at bounding box center [102, 235] width 11 height 11
click at [105, 237] on input "The speed of the security measures taken in the case of detecting a scam" at bounding box center [102, 235] width 11 height 11
radio input "true"
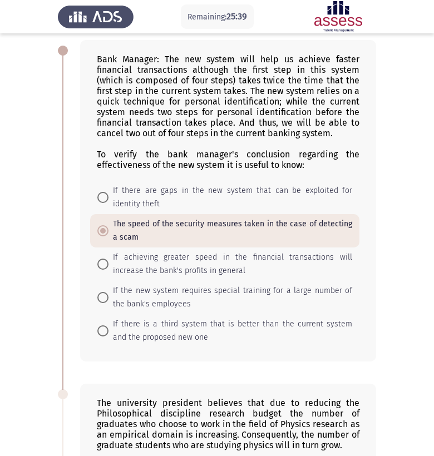
scroll to position [62, 0]
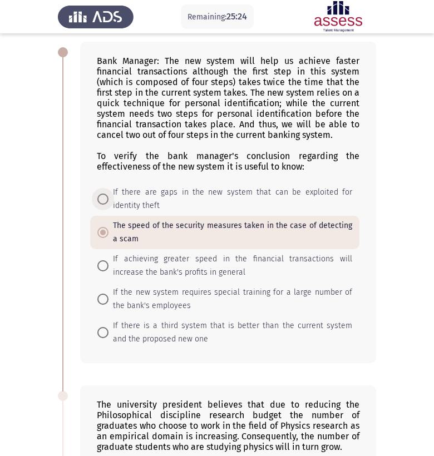
click at [101, 199] on span at bounding box center [102, 199] width 11 height 11
click at [101, 199] on input "If there are gaps in the new system that can be exploited for identity theft" at bounding box center [102, 199] width 11 height 11
radio input "true"
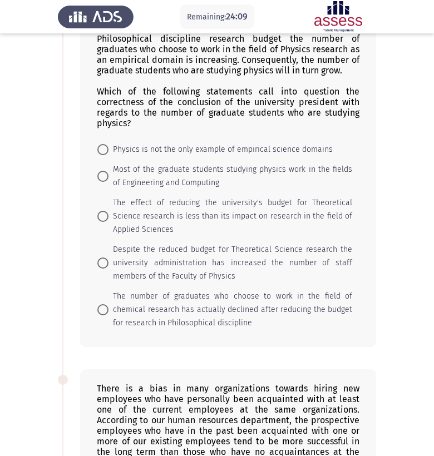
scroll to position [444, 0]
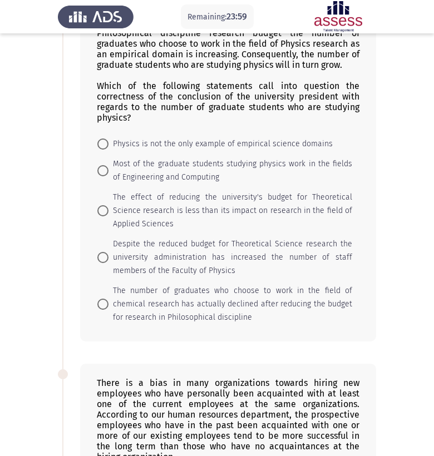
click at [104, 308] on span at bounding box center [102, 304] width 11 height 11
click at [104, 308] on input "The number of graduates who choose to work in the field of chemical research ha…" at bounding box center [102, 304] width 11 height 11
radio input "true"
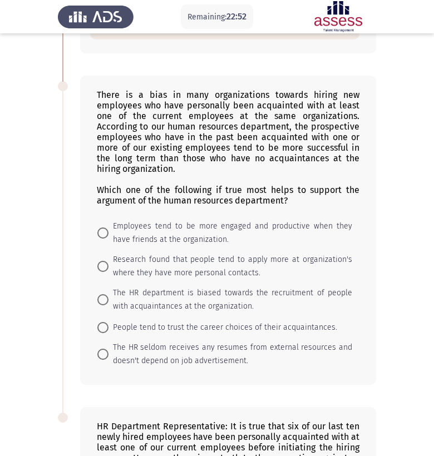
scroll to position [737, 0]
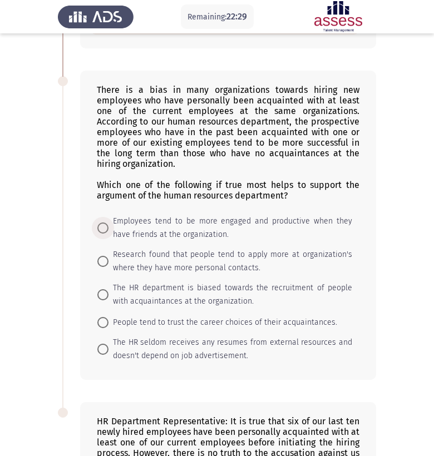
click at [104, 228] on span at bounding box center [102, 227] width 11 height 11
click at [104, 228] on input "Employees tend to be more engaged and productive when they have friends at the …" at bounding box center [102, 227] width 11 height 11
radio input "true"
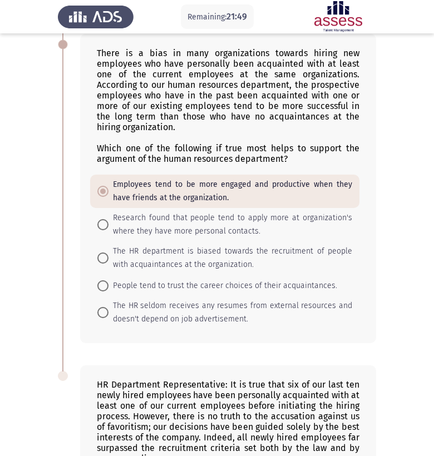
scroll to position [784, 0]
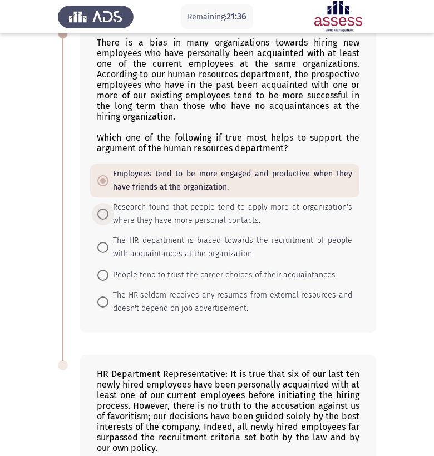
click at [102, 213] on span at bounding box center [102, 214] width 11 height 11
click at [102, 213] on input "Research found that people tend to apply more at organization's where they have…" at bounding box center [102, 214] width 11 height 11
radio input "true"
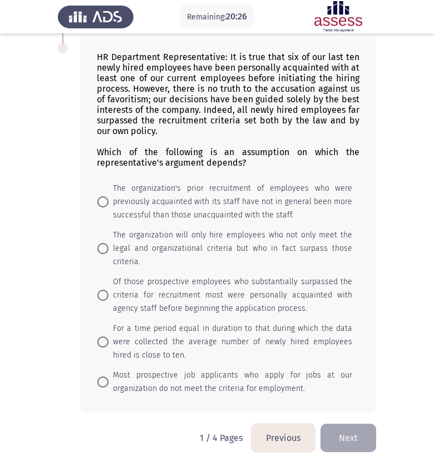
scroll to position [1099, 0]
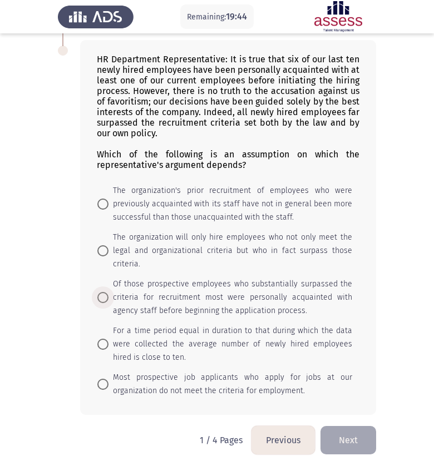
click at [101, 296] on span at bounding box center [102, 297] width 11 height 11
click at [101, 296] on input "Of those prospective employees who substantially surpassed the criteria for rec…" at bounding box center [102, 297] width 11 height 11
radio input "true"
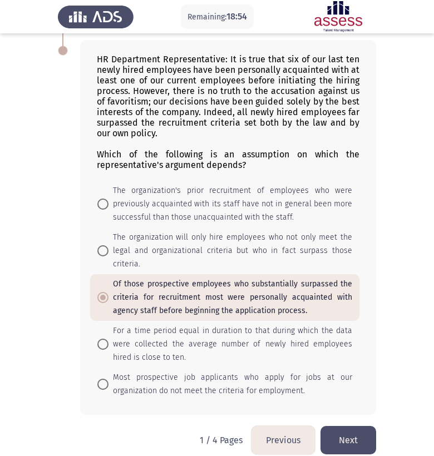
click at [351, 435] on button "Next" at bounding box center [348, 440] width 56 height 28
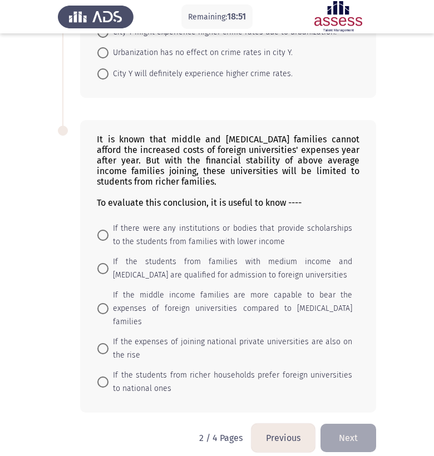
scroll to position [470, 0]
click at [274, 424] on button "Previous" at bounding box center [282, 438] width 63 height 28
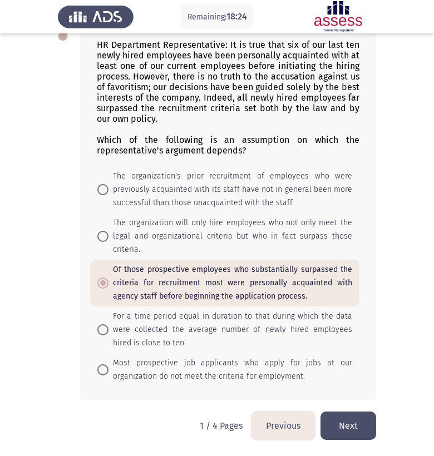
scroll to position [1114, 0]
click at [354, 428] on button "Next" at bounding box center [348, 425] width 56 height 28
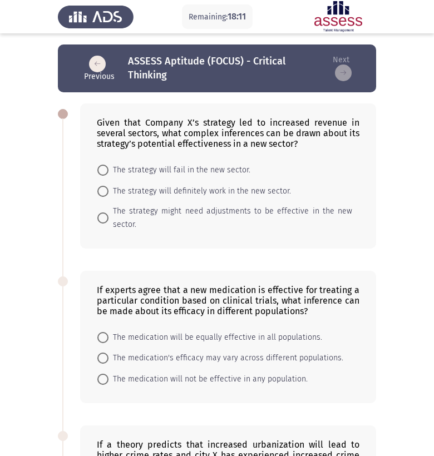
scroll to position [0, 0]
drag, startPoint x: 354, startPoint y: 428, endPoint x: 104, endPoint y: 172, distance: 357.4
click at [104, 172] on span at bounding box center [102, 170] width 11 height 11
click at [104, 172] on input "The strategy will fail in the new sector." at bounding box center [102, 170] width 11 height 11
radio input "true"
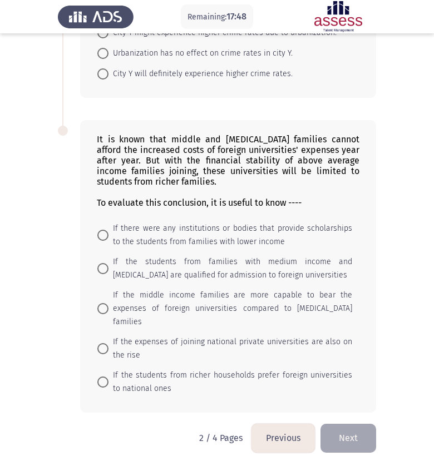
scroll to position [469, 0]
click at [286, 425] on button "Previous" at bounding box center [282, 438] width 63 height 28
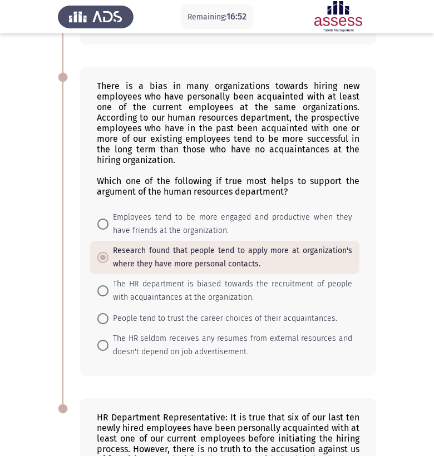
scroll to position [736, 0]
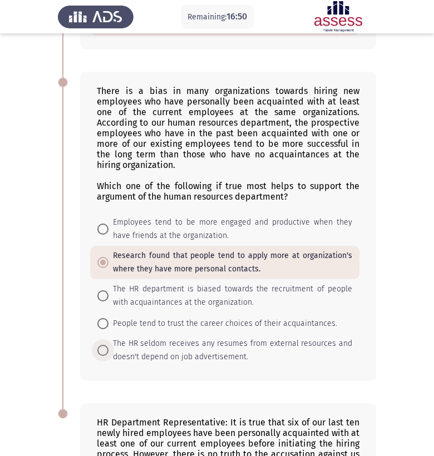
click at [104, 353] on span at bounding box center [102, 350] width 11 height 11
click at [104, 353] on input "The HR seldom receives any resumes from external resources and doesn't depend o…" at bounding box center [102, 350] width 11 height 11
radio input "true"
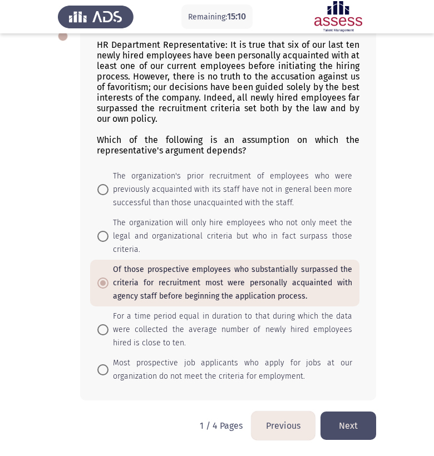
scroll to position [1114, 0]
click at [346, 424] on button "Next" at bounding box center [348, 425] width 56 height 28
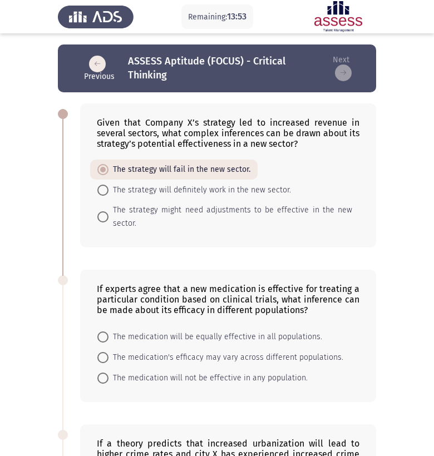
scroll to position [0, 0]
click at [97, 215] on span at bounding box center [102, 216] width 11 height 11
click at [97, 215] on input "The strategy might need adjustments to be effective in the new sector." at bounding box center [102, 216] width 11 height 11
radio input "true"
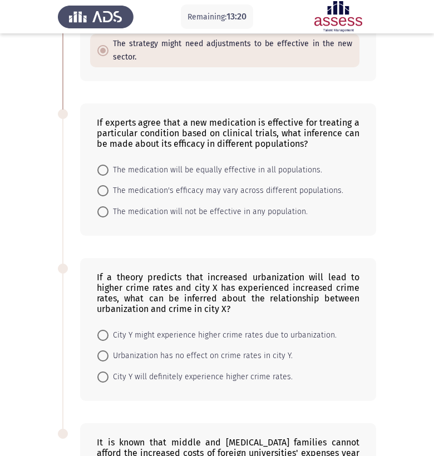
scroll to position [170, 0]
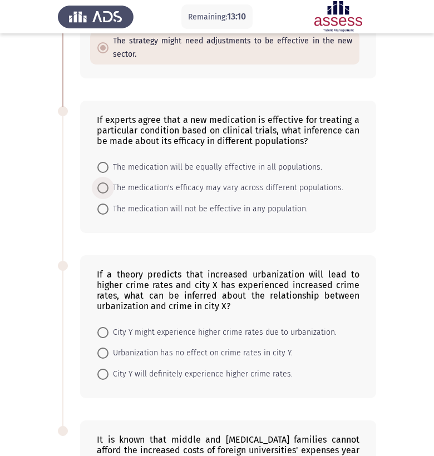
click at [101, 186] on span at bounding box center [102, 187] width 11 height 11
click at [101, 186] on input "The medication's efficacy may vary across different populations." at bounding box center [102, 187] width 11 height 11
radio input "true"
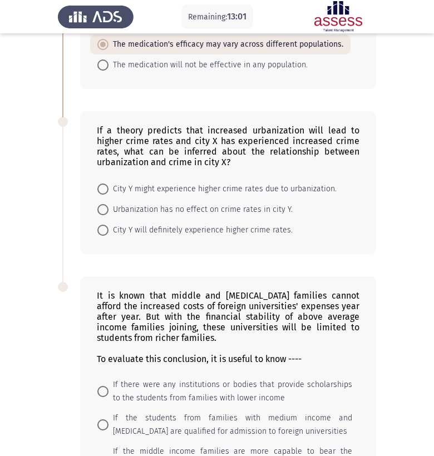
scroll to position [314, 0]
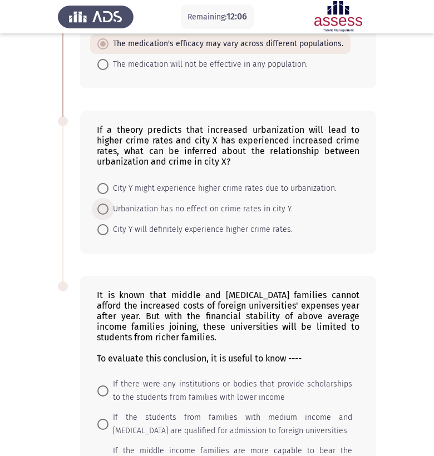
click at [104, 210] on span at bounding box center [102, 209] width 11 height 11
click at [104, 210] on input "Urbanization has no effect on crime rates in city Y." at bounding box center [102, 209] width 11 height 11
radio input "true"
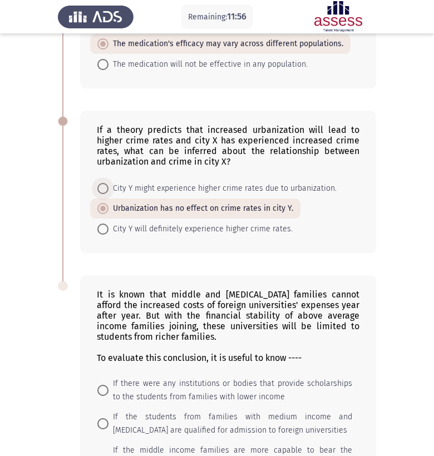
click at [101, 185] on span at bounding box center [102, 188] width 11 height 11
click at [101, 185] on input "City Y might experience higher crime rates due to urbanization." at bounding box center [102, 188] width 11 height 11
radio input "true"
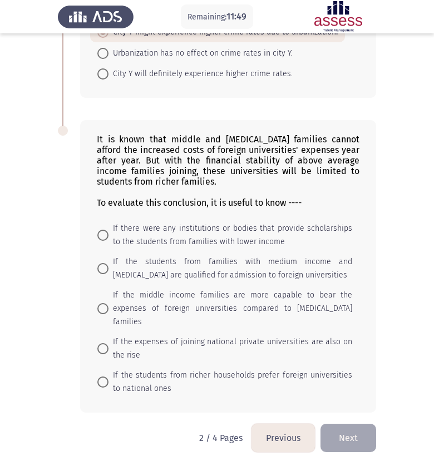
scroll to position [468, 0]
click at [103, 236] on span at bounding box center [102, 235] width 11 height 11
click at [103, 236] on input "If there were any institutions or bodies that provide scholarships to the stude…" at bounding box center [102, 235] width 11 height 11
radio input "true"
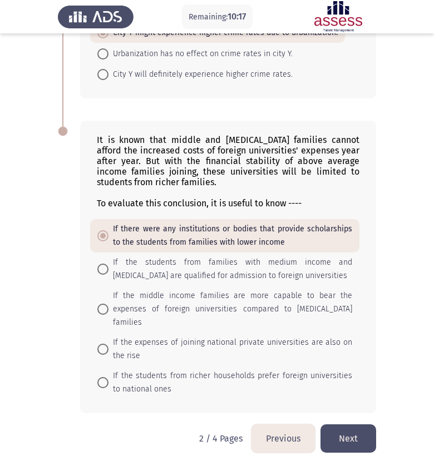
scroll to position [444, 0]
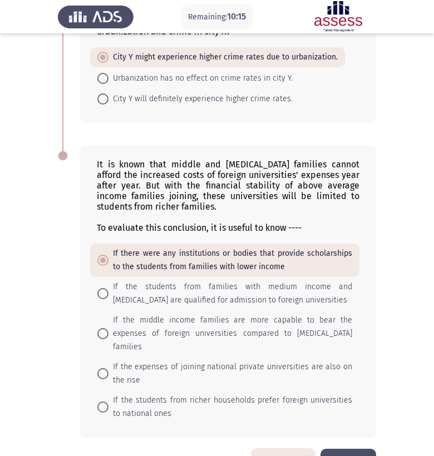
click at [342, 449] on button "Next" at bounding box center [348, 463] width 56 height 28
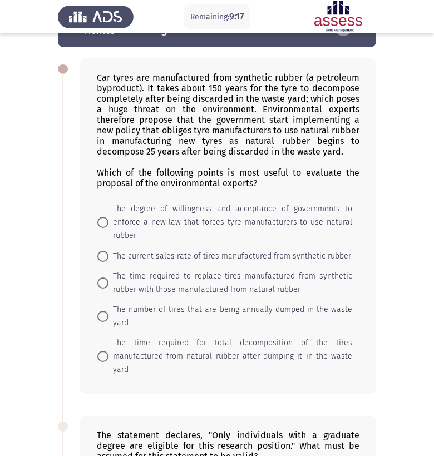
scroll to position [47, 0]
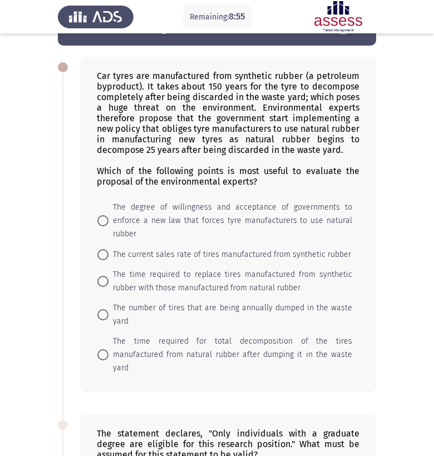
click at [102, 309] on span at bounding box center [102, 314] width 11 height 11
click at [102, 309] on input "The number of tires that are being annually dumped in the waste yard" at bounding box center [102, 314] width 11 height 11
radio input "true"
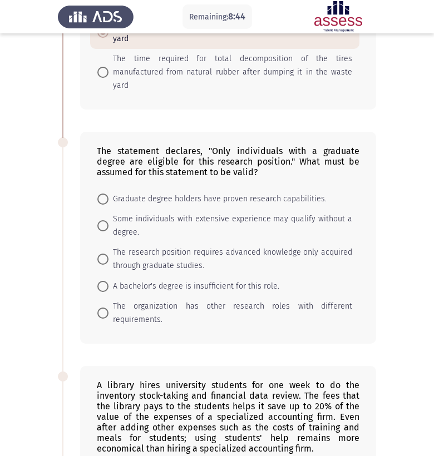
scroll to position [334, 0]
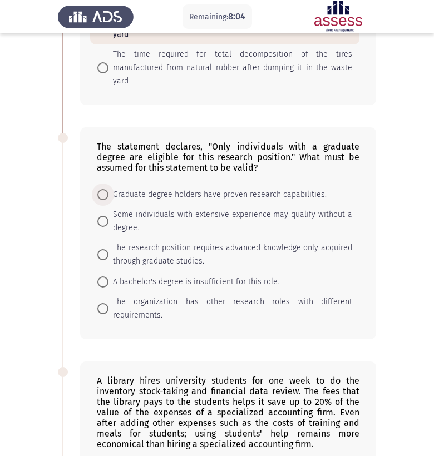
click at [100, 189] on span at bounding box center [102, 194] width 11 height 11
click at [100, 189] on input "Graduate degree holders have proven research capabilities." at bounding box center [102, 194] width 11 height 11
radio input "true"
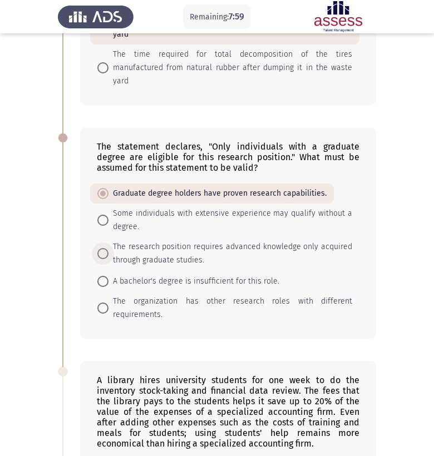
click at [106, 248] on span at bounding box center [102, 253] width 11 height 11
click at [106, 248] on input "The research position requires advanced knowledge only acquired through graduat…" at bounding box center [102, 253] width 11 height 11
radio input "true"
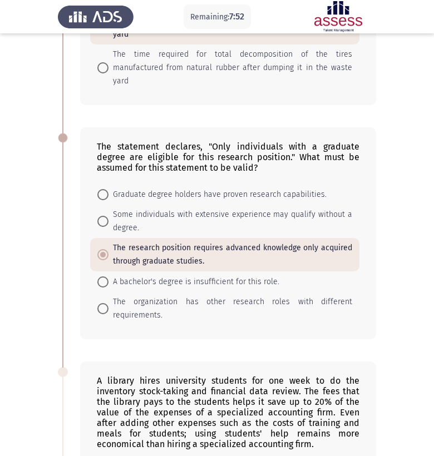
click at [109, 241] on span "The research position requires advanced knowledge only acquired through graduat…" at bounding box center [230, 254] width 244 height 27
click at [108, 249] on input "The research position requires advanced knowledge only acquired through graduat…" at bounding box center [102, 254] width 11 height 11
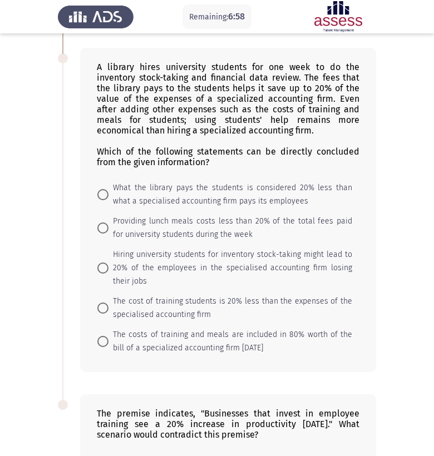
scroll to position [652, 0]
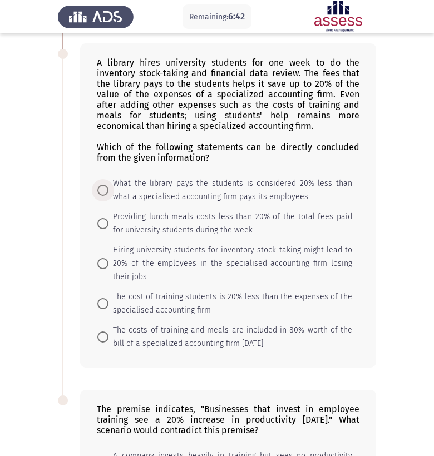
click at [104, 185] on span at bounding box center [102, 190] width 11 height 11
click at [104, 185] on input "What the library pays the students is considered 20% less than what a specialis…" at bounding box center [102, 190] width 11 height 11
radio input "true"
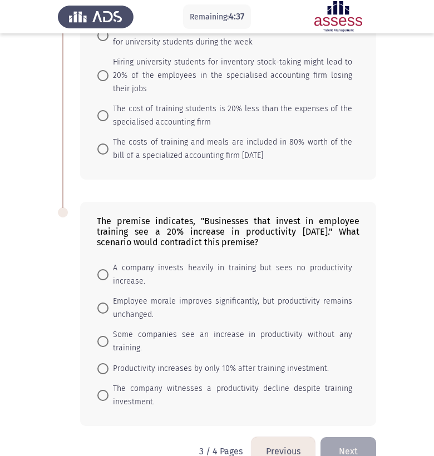
scroll to position [839, 0]
click at [101, 270] on span at bounding box center [102, 275] width 11 height 11
click at [101, 270] on input "A company invests heavily in training but sees no productivity increase." at bounding box center [102, 275] width 11 height 11
radio input "true"
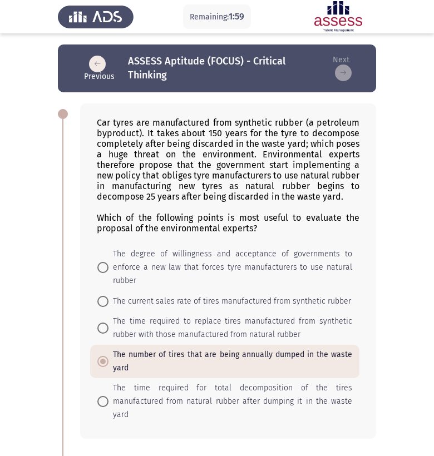
scroll to position [0, 0]
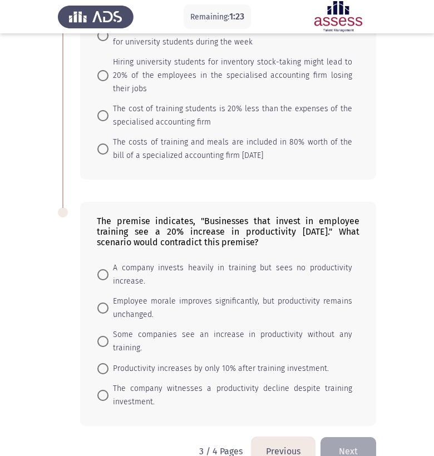
scroll to position [839, 0]
drag, startPoint x: 0, startPoint y: 0, endPoint x: 105, endPoint y: 248, distance: 269.1
click at [105, 270] on span at bounding box center [102, 275] width 11 height 11
click at [105, 270] on input "A company invests heavily in training but sees no productivity increase." at bounding box center [102, 275] width 11 height 11
radio input "true"
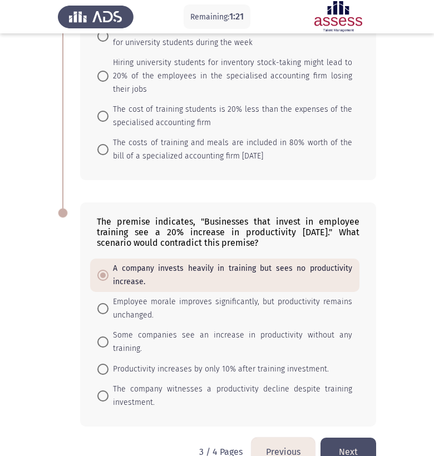
click at [346, 438] on button "Next" at bounding box center [348, 452] width 56 height 28
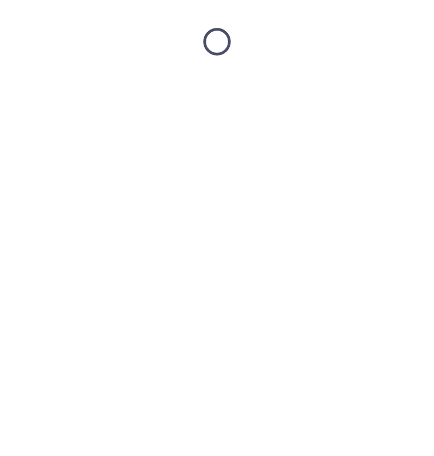
scroll to position [0, 0]
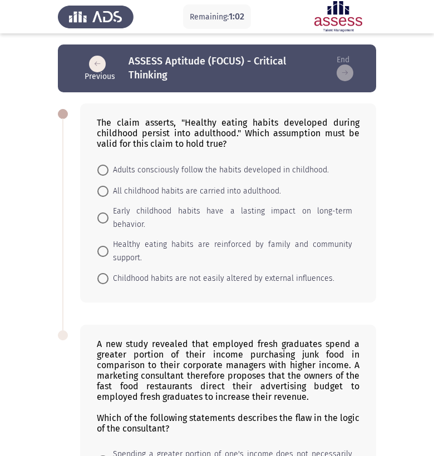
click at [98, 173] on span at bounding box center [102, 170] width 11 height 11
click at [98, 173] on input "Adults consciously follow the habits developed in childhood." at bounding box center [102, 170] width 11 height 11
radio input "true"
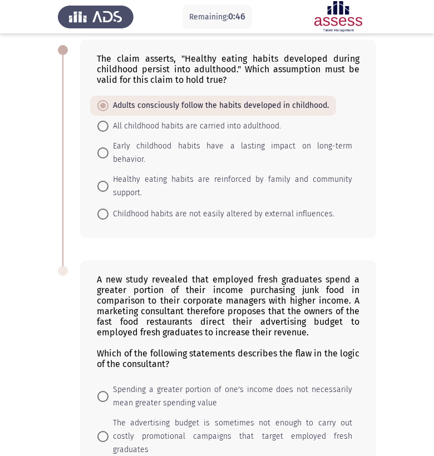
scroll to position [61, 0]
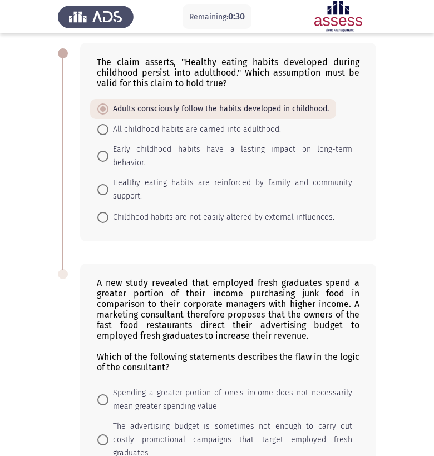
click at [102, 151] on span at bounding box center [102, 156] width 11 height 11
click at [102, 151] on input "Early childhood habits have a lasting impact on long-term behavior." at bounding box center [102, 156] width 11 height 11
radio input "true"
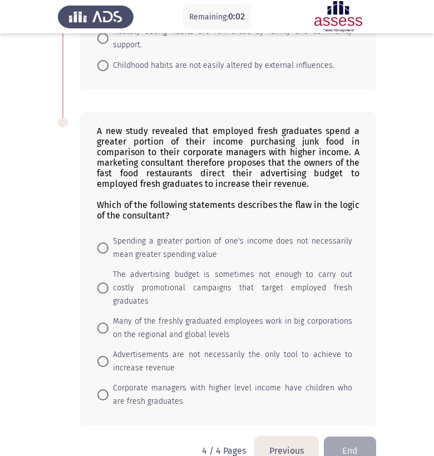
scroll to position [212, 0]
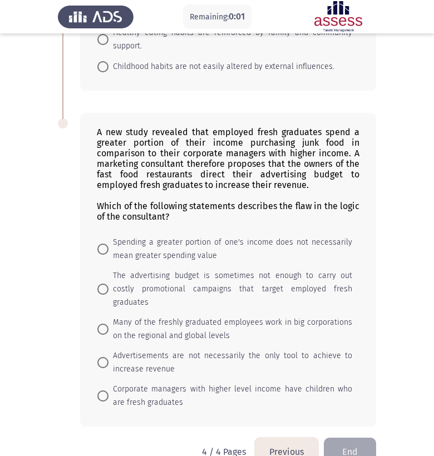
click at [102, 244] on span at bounding box center [102, 249] width 11 height 11
click at [102, 244] on input "Spending a greater portion of one's income does not necessarily mean greater sp…" at bounding box center [102, 249] width 11 height 11
radio input "true"
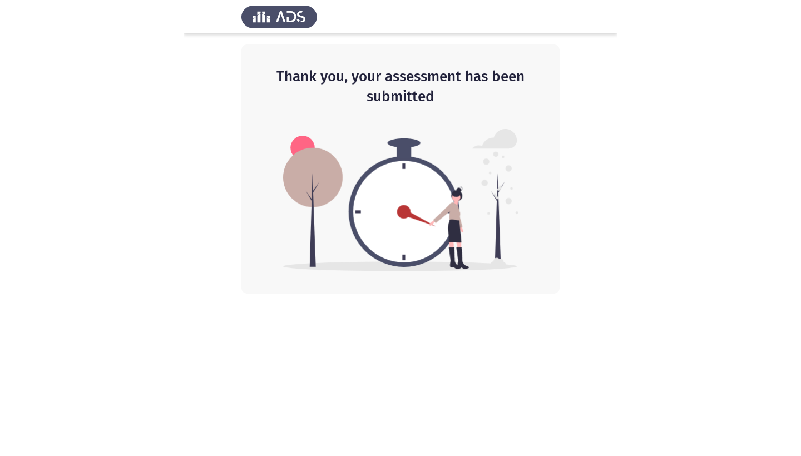
scroll to position [0, 0]
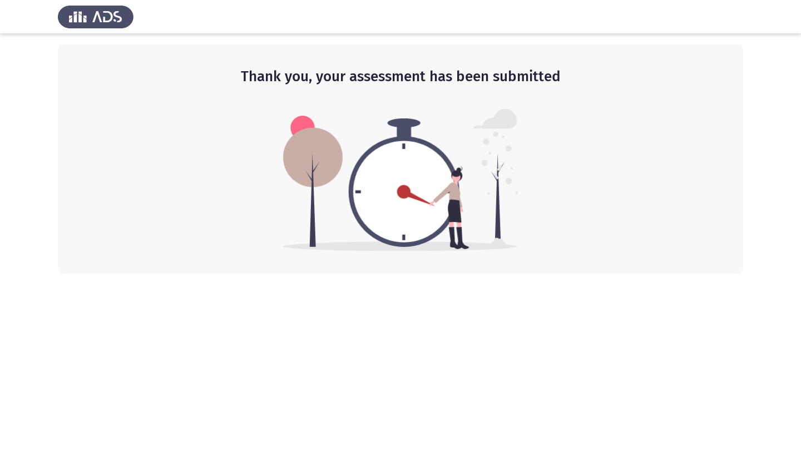
click at [433, 133] on div "Thank you, your assessment has been submitted" at bounding box center [400, 158] width 685 height 229
